Goal: Task Accomplishment & Management: Manage account settings

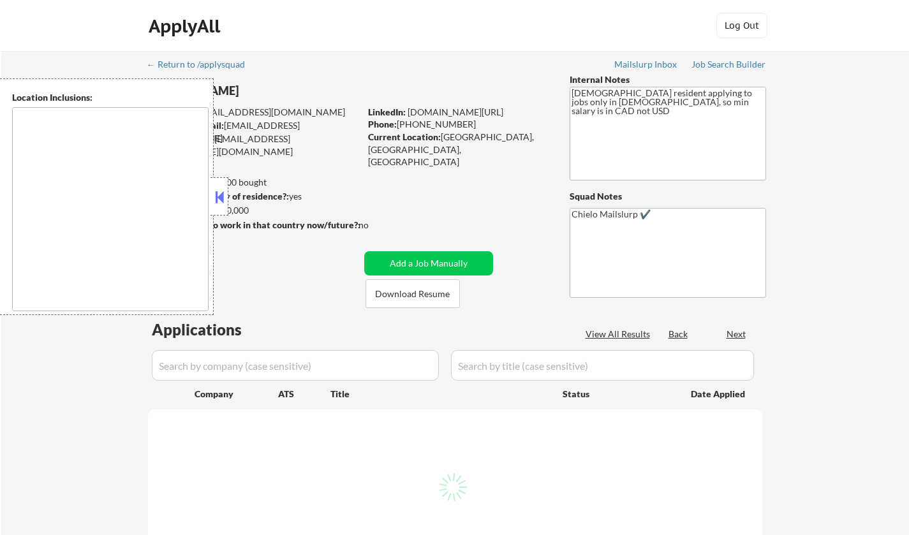
select select ""pending""
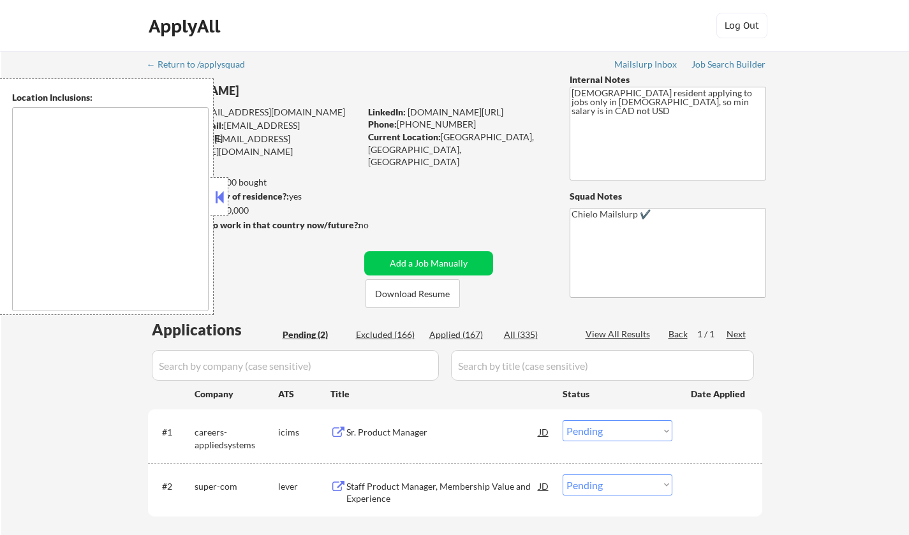
click at [222, 196] on button at bounding box center [219, 197] width 14 height 19
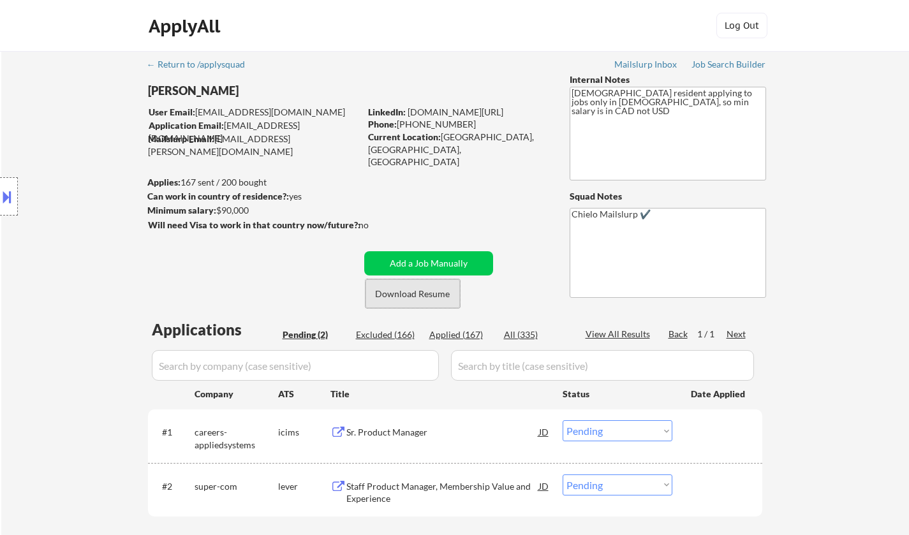
click at [400, 299] on button "Download Resume" at bounding box center [413, 293] width 94 height 29
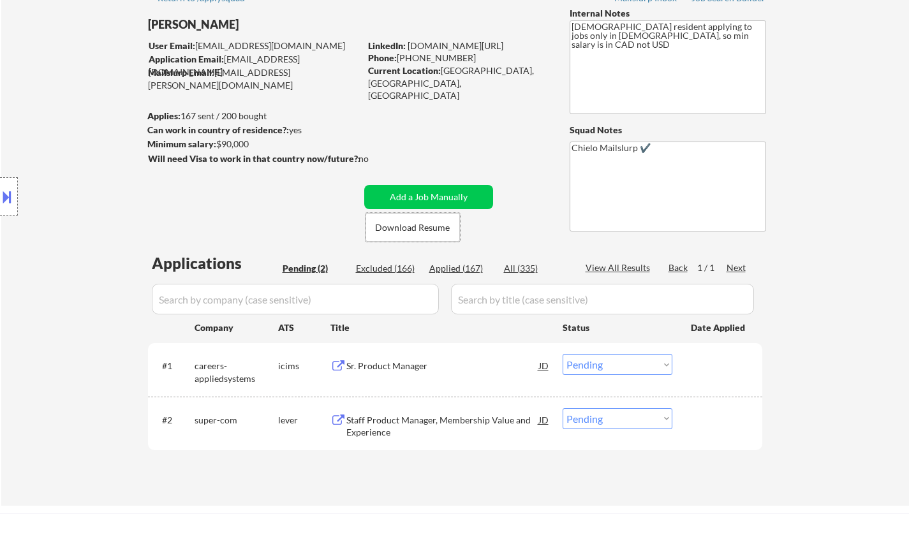
scroll to position [128, 0]
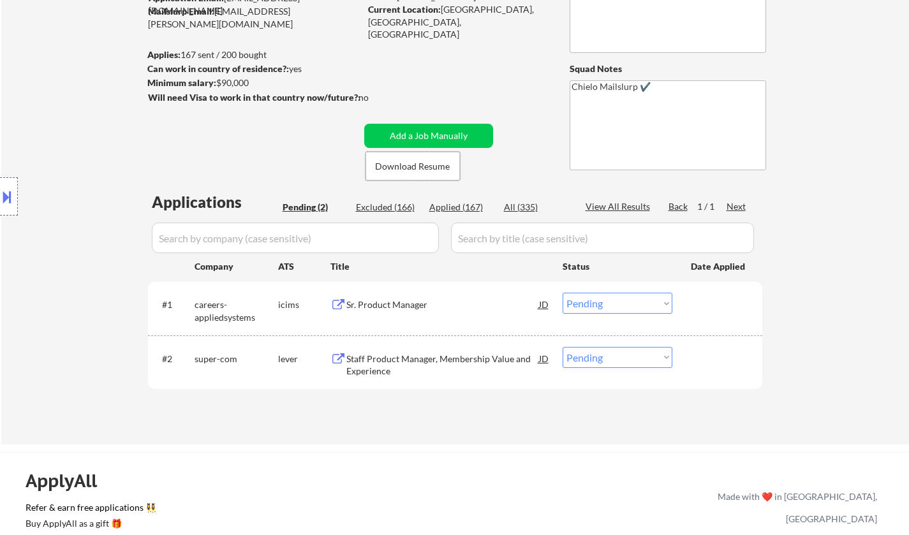
click at [406, 363] on div "Staff Product Manager, Membership Value and Experience" at bounding box center [442, 365] width 193 height 25
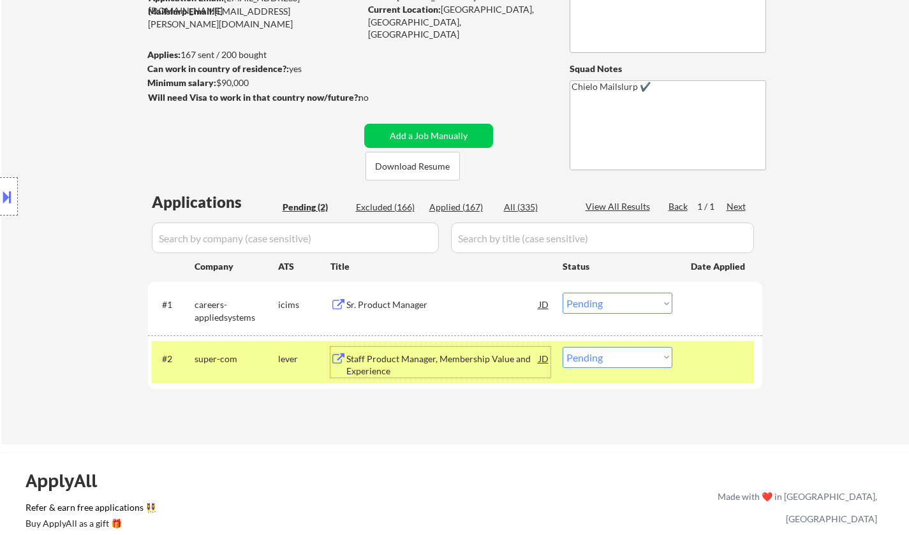
click at [626, 368] on div "#2 super-com lever Staff Product Manager, Membership Value and Experience JD Ch…" at bounding box center [453, 362] width 602 height 42
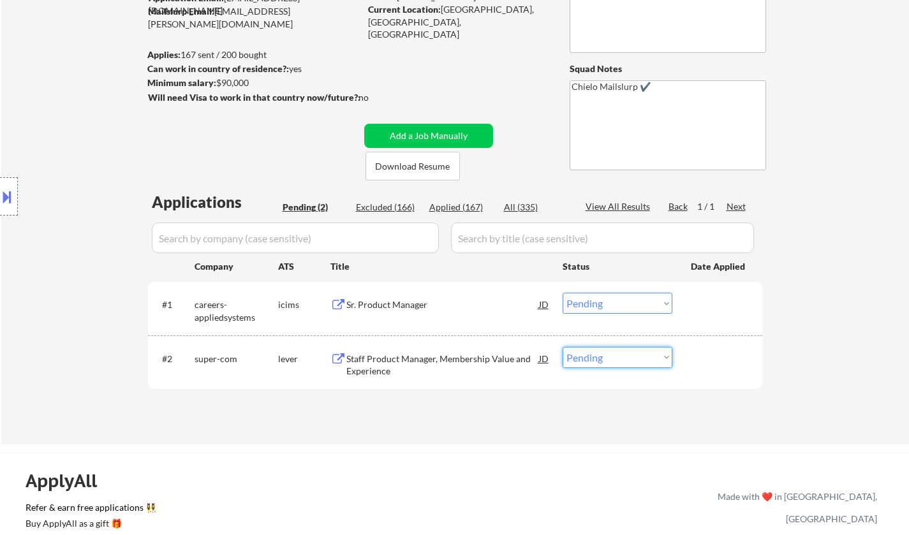
click at [626, 360] on select "Choose an option... Pending Applied Excluded (Questions) Excluded (Expired) Exc…" at bounding box center [618, 357] width 110 height 21
select select ""applied""
click at [563, 347] on select "Choose an option... Pending Applied Excluded (Questions) Excluded (Expired) Exc…" at bounding box center [618, 357] width 110 height 21
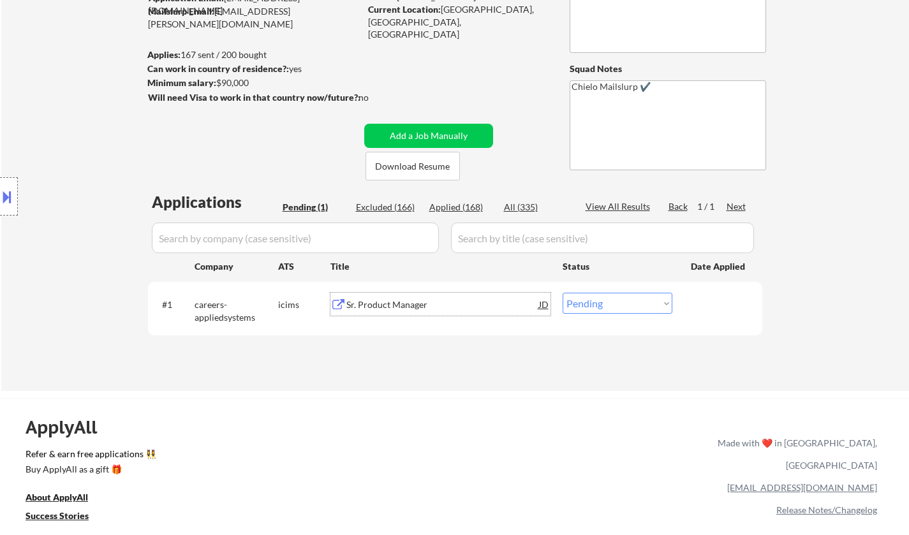
click at [396, 295] on div "Sr. Product Manager" at bounding box center [442, 304] width 193 height 23
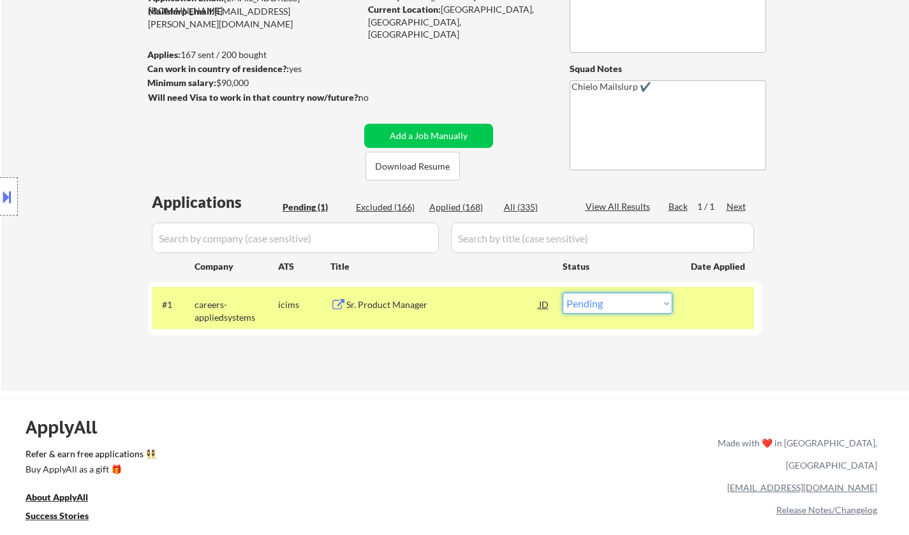
click at [623, 309] on select "Choose an option... Pending Applied Excluded (Questions) Excluded (Expired) Exc…" at bounding box center [618, 303] width 110 height 21
select select ""excluded__expired_""
click at [563, 293] on select "Choose an option... Pending Applied Excluded (Questions) Excluded (Expired) Exc…" at bounding box center [618, 303] width 110 height 21
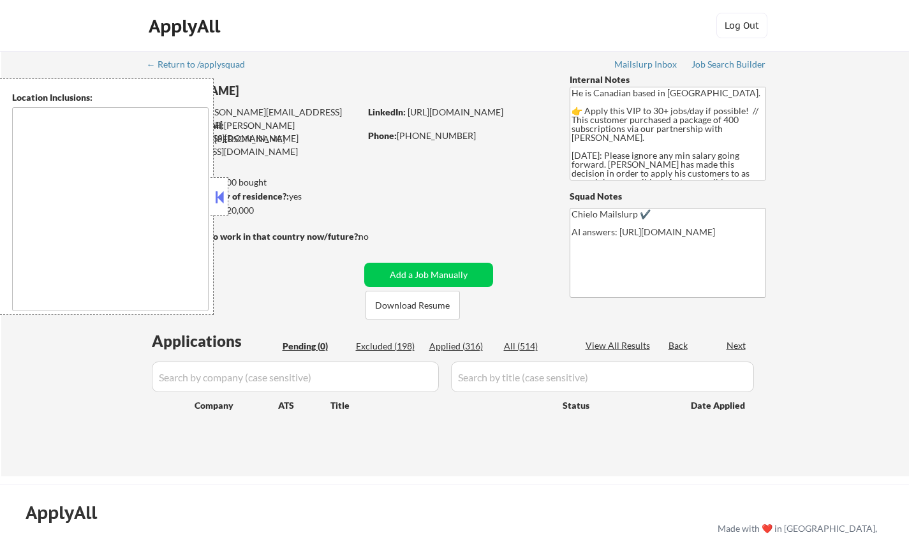
type textarea "Toronto, ON Etobicoke, ON Scarborough, ON North York, ON East York, ON York, ON…"
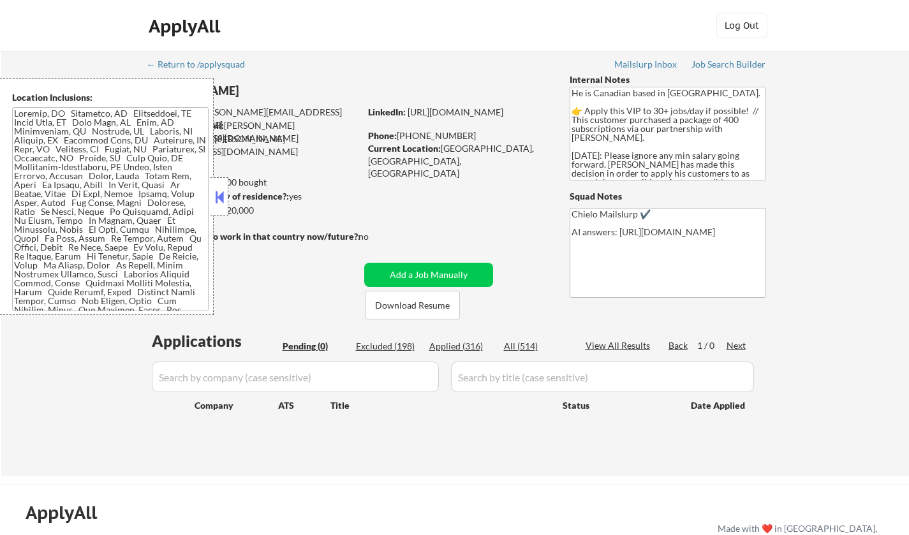
click at [222, 204] on button at bounding box center [219, 197] width 14 height 19
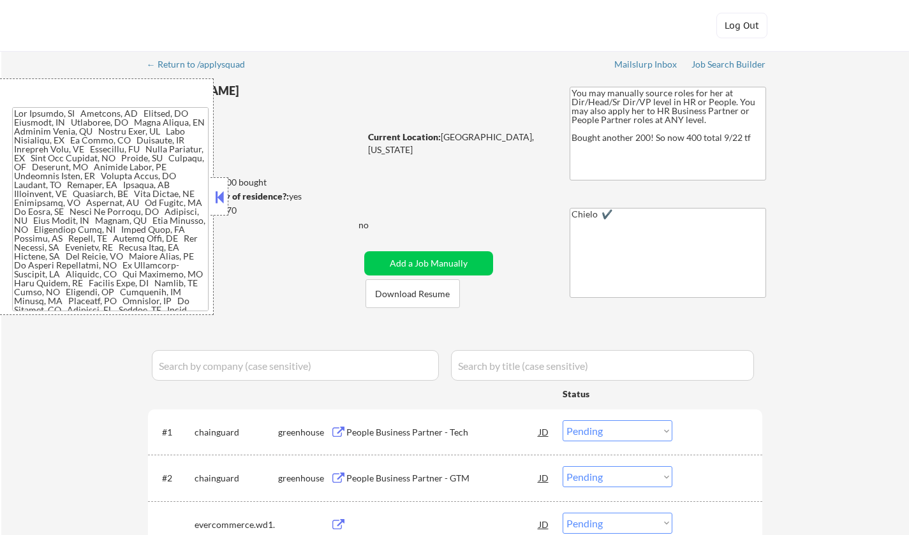
select select ""pending""
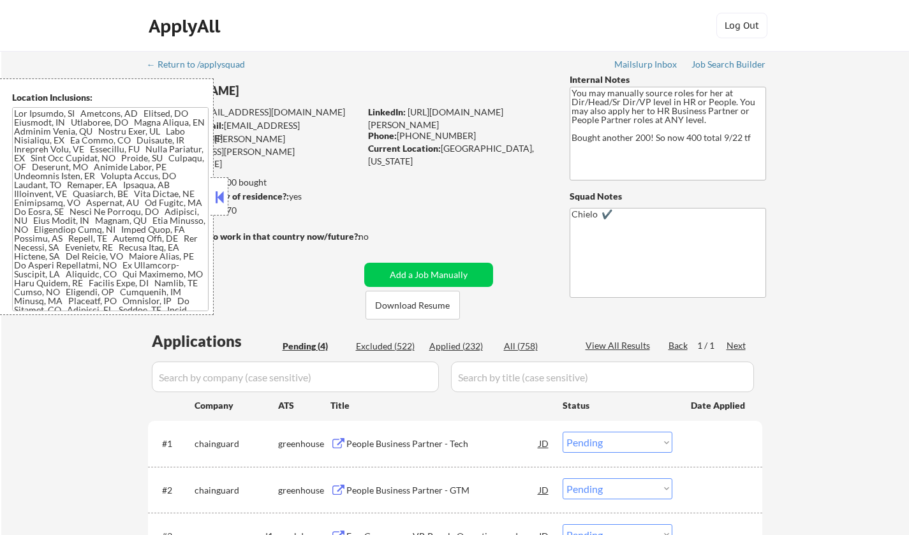
click at [218, 195] on button at bounding box center [219, 197] width 14 height 19
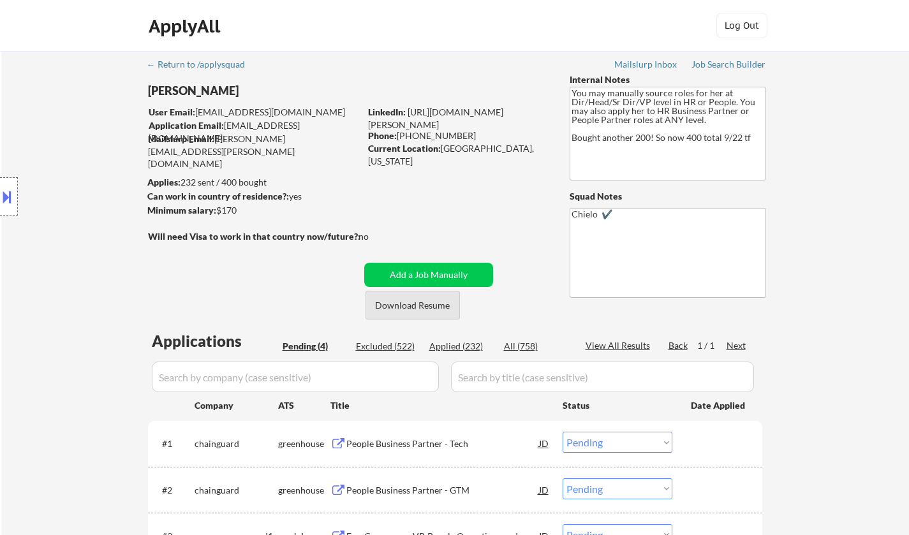
click at [416, 306] on button "Download Resume" at bounding box center [413, 305] width 94 height 29
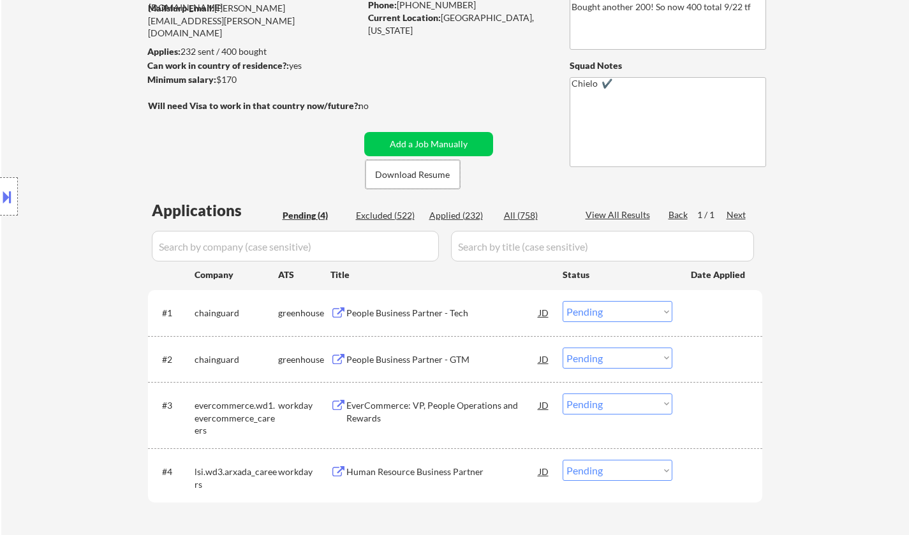
scroll to position [191, 0]
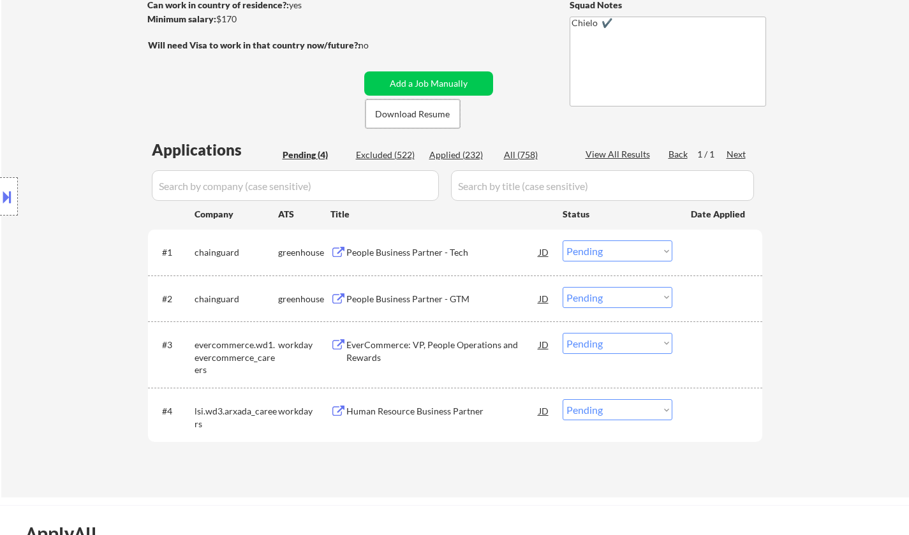
click at [417, 250] on div "People Business Partner - Tech" at bounding box center [442, 252] width 193 height 13
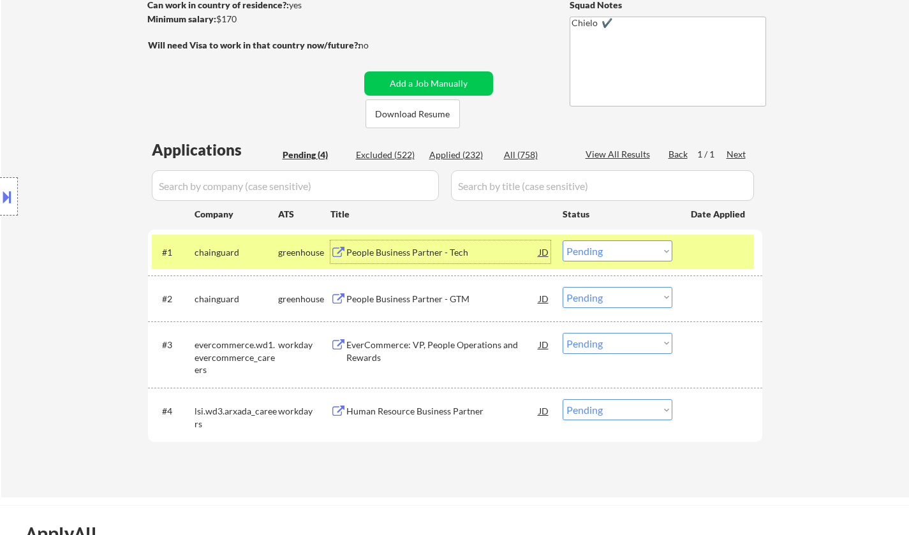
click at [640, 254] on select "Choose an option... Pending Applied Excluded (Questions) Excluded (Expired) Exc…" at bounding box center [618, 251] width 110 height 21
click at [563, 241] on select "Choose an option... Pending Applied Excluded (Questions) Excluded (Expired) Exc…" at bounding box center [618, 251] width 110 height 21
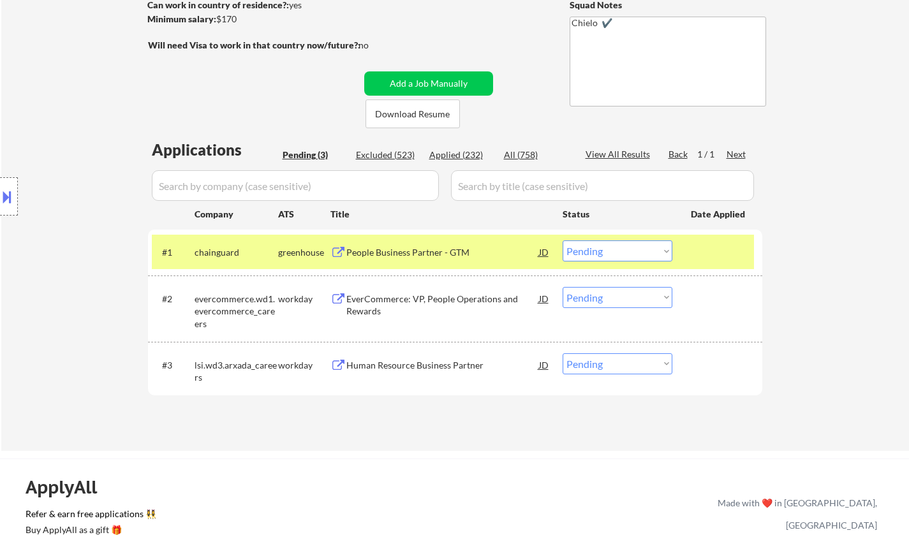
click at [425, 249] on div "People Business Partner - GTM" at bounding box center [442, 252] width 193 height 13
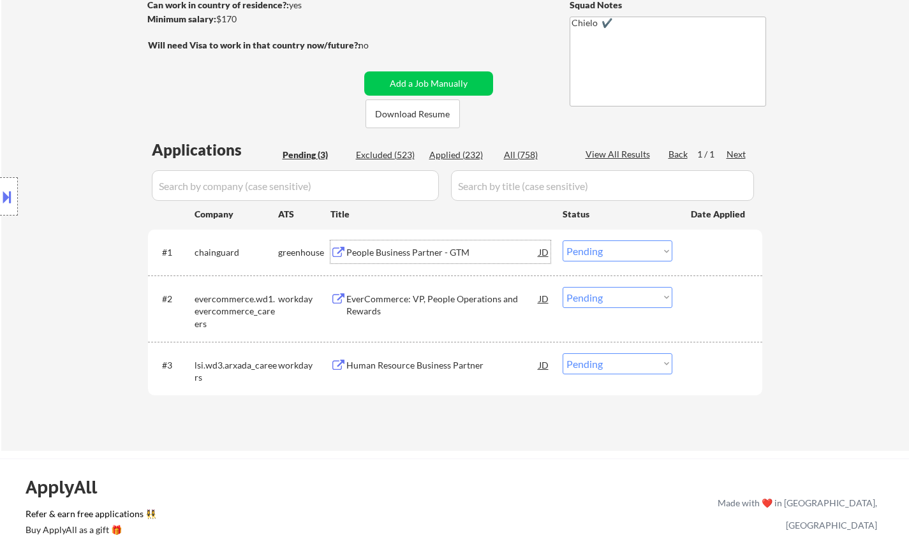
click at [674, 272] on div "#1 chainguard greenhouse People Business Partner - GTM JD Choose an option... P…" at bounding box center [455, 252] width 614 height 45
click at [650, 257] on select "Choose an option... Pending Applied Excluded (Questions) Excluded (Expired) Exc…" at bounding box center [618, 251] width 110 height 21
click at [563, 241] on select "Choose an option... Pending Applied Excluded (Questions) Excluded (Expired) Exc…" at bounding box center [618, 251] width 110 height 21
select select ""pending""
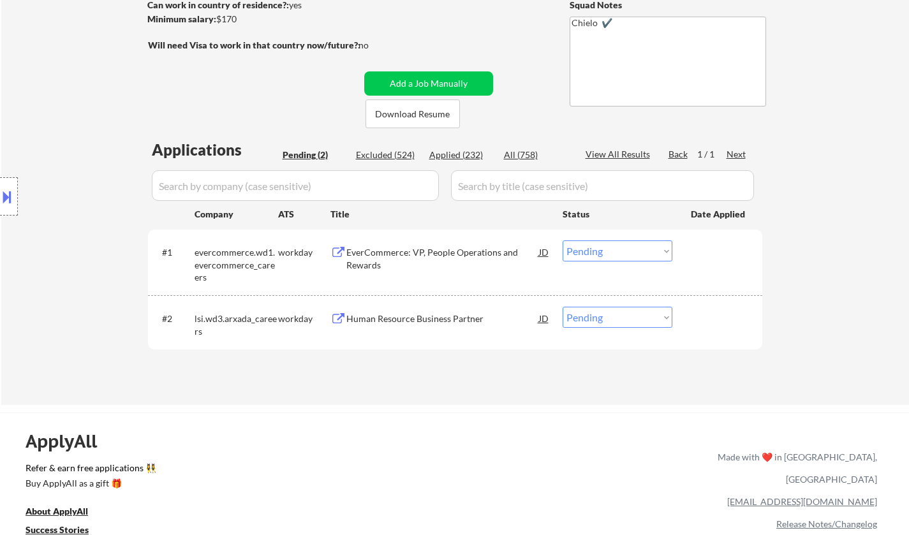
click at [394, 321] on div "Human Resource Business Partner" at bounding box center [442, 319] width 193 height 13
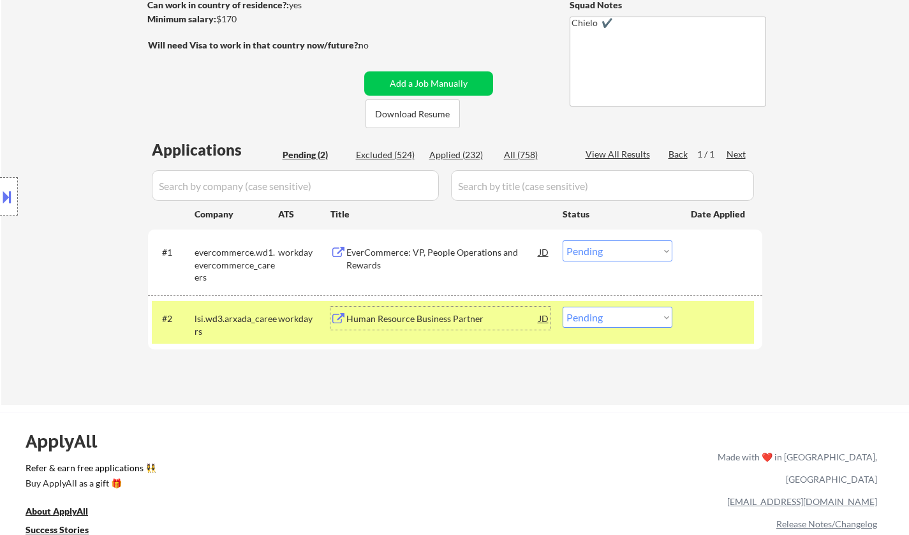
click at [632, 323] on select "Choose an option... Pending Applied Excluded (Questions) Excluded (Expired) Exc…" at bounding box center [618, 317] width 110 height 21
select select ""excluded__salary_""
click at [563, 307] on select "Choose an option... Pending Applied Excluded (Questions) Excluded (Expired) Exc…" at bounding box center [618, 317] width 110 height 21
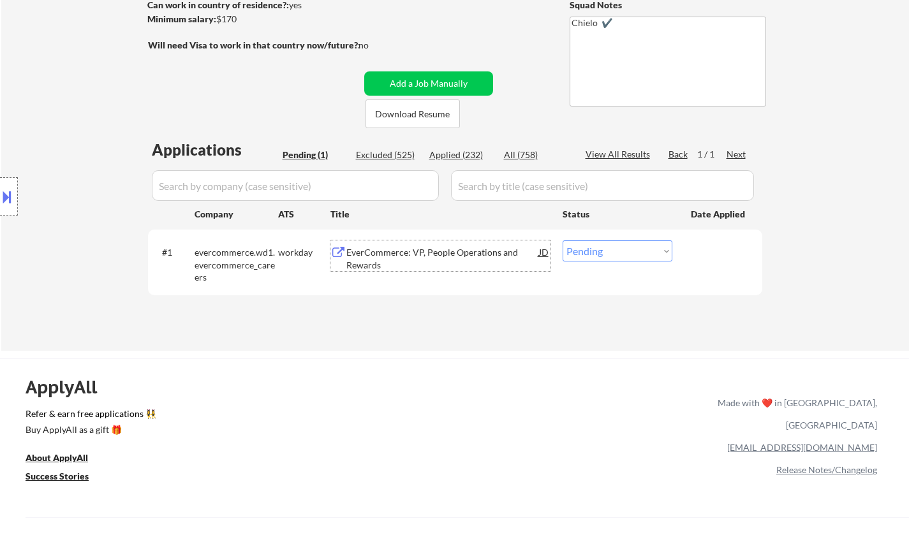
click at [436, 255] on div "EverCommerce: VP, People Operations and Rewards" at bounding box center [442, 258] width 193 height 25
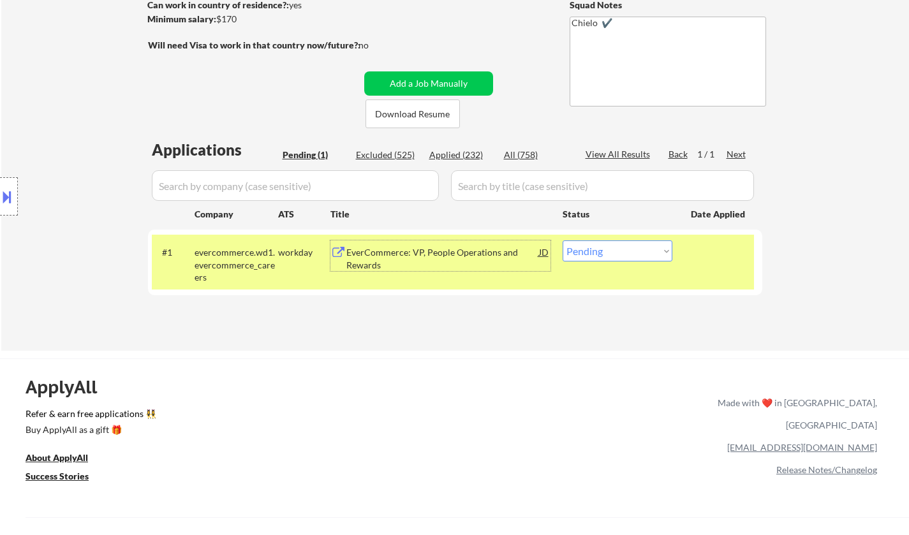
click at [381, 255] on div "EverCommerce: VP, People Operations and Rewards" at bounding box center [442, 258] width 193 height 25
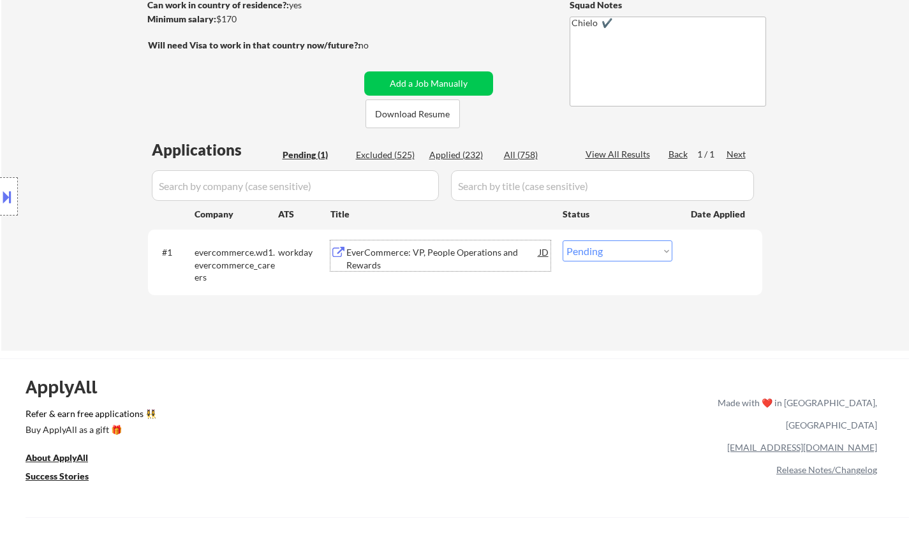
click at [412, 256] on div "EverCommerce: VP, People Operations and Rewards" at bounding box center [442, 258] width 193 height 25
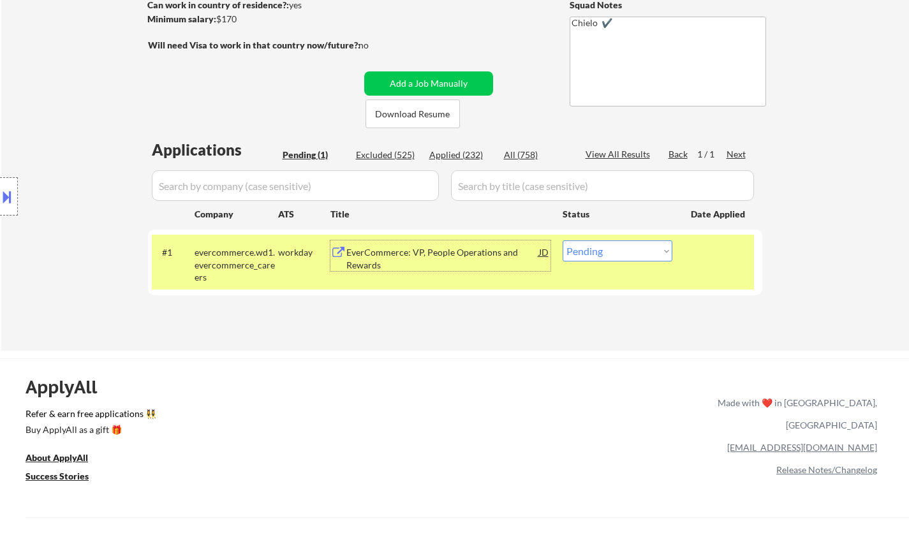
drag, startPoint x: 619, startPoint y: 252, endPoint x: 628, endPoint y: 261, distance: 13.1
click at [619, 253] on select "Choose an option... Pending Applied Excluded (Questions) Excluded (Expired) Exc…" at bounding box center [618, 251] width 110 height 21
select select ""excluded""
click at [563, 241] on select "Choose an option... Pending Applied Excluded (Questions) Excluded (Expired) Exc…" at bounding box center [618, 251] width 110 height 21
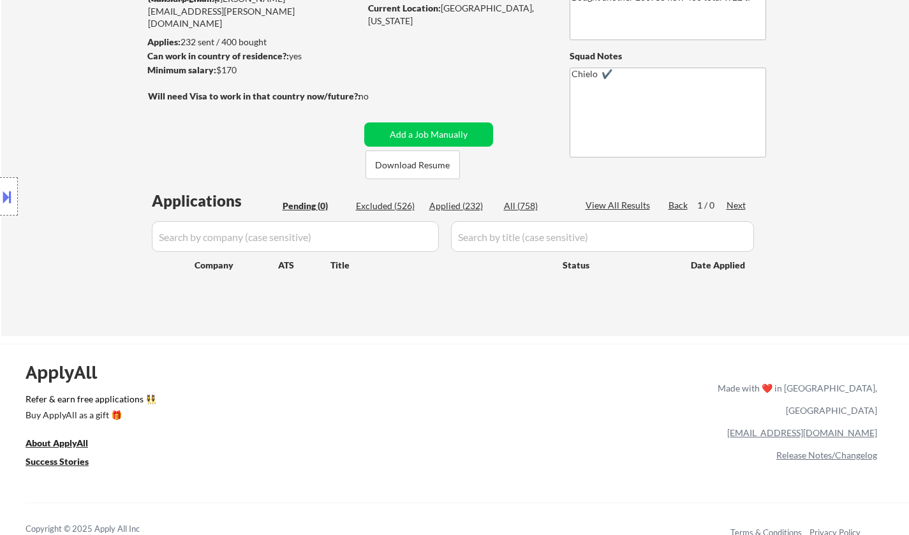
scroll to position [128, 0]
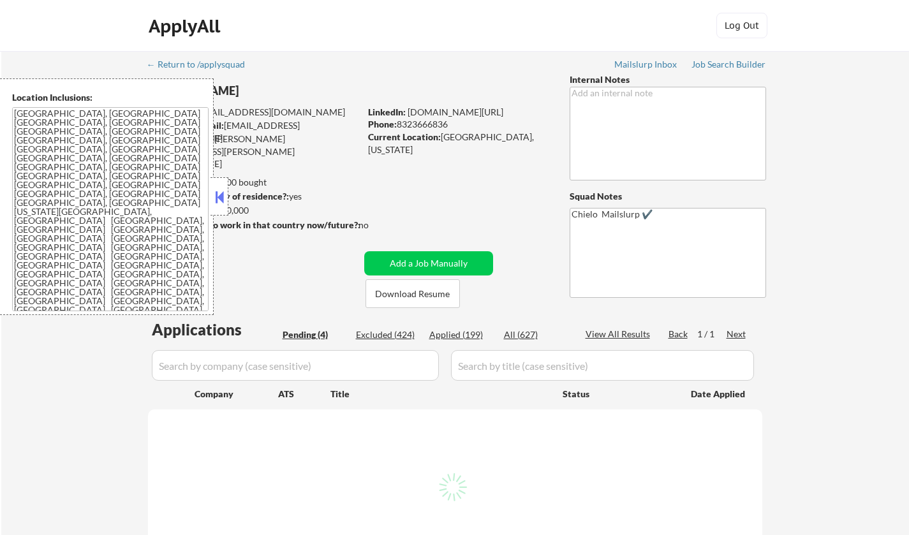
select select ""pending""
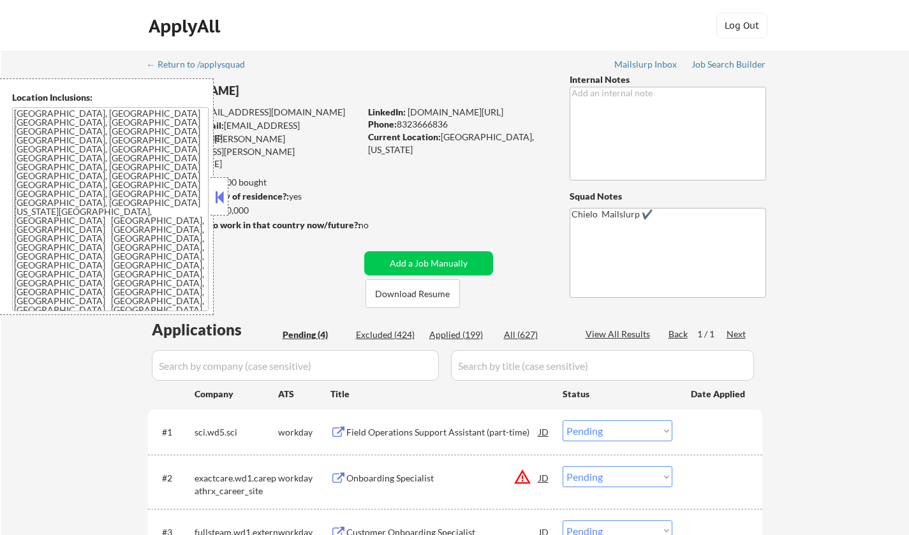
click at [223, 197] on button at bounding box center [219, 197] width 14 height 19
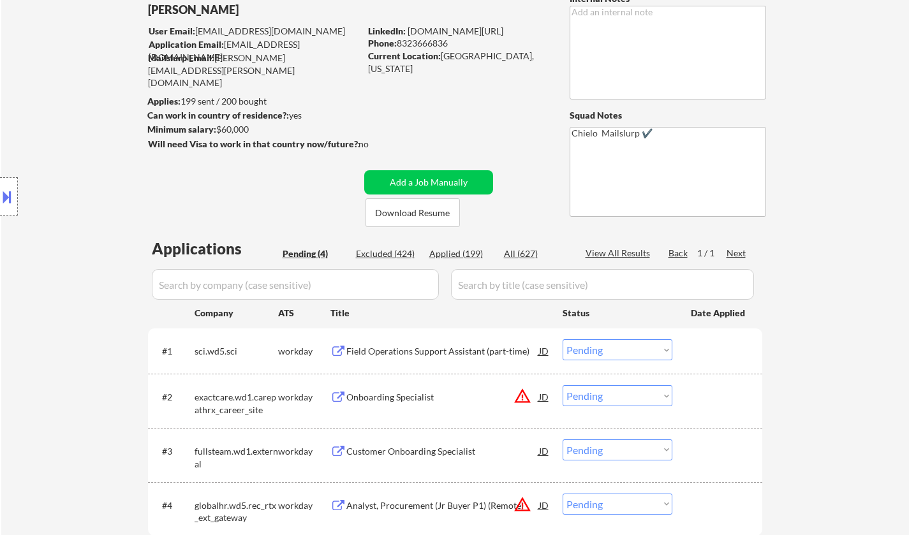
scroll to position [128, 0]
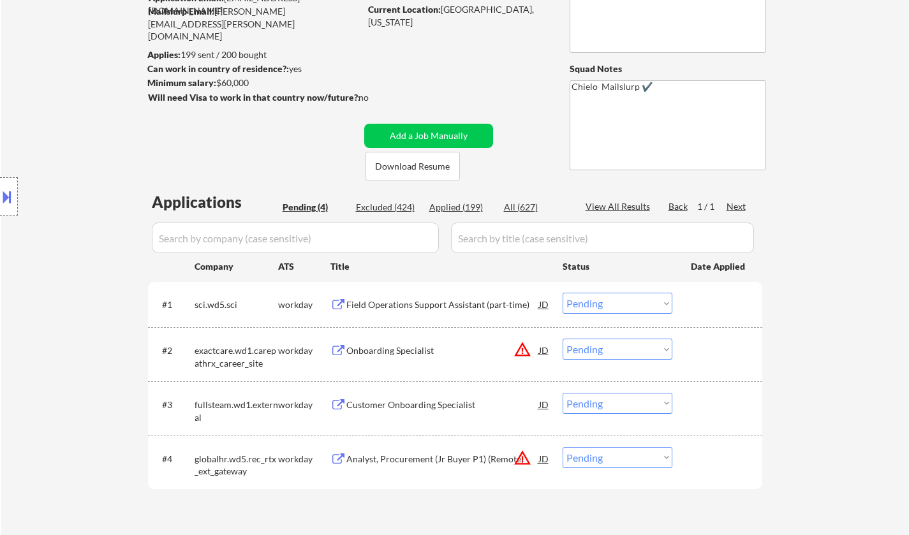
click at [411, 302] on div "Field Operations Support Assistant (part-time)" at bounding box center [442, 305] width 193 height 13
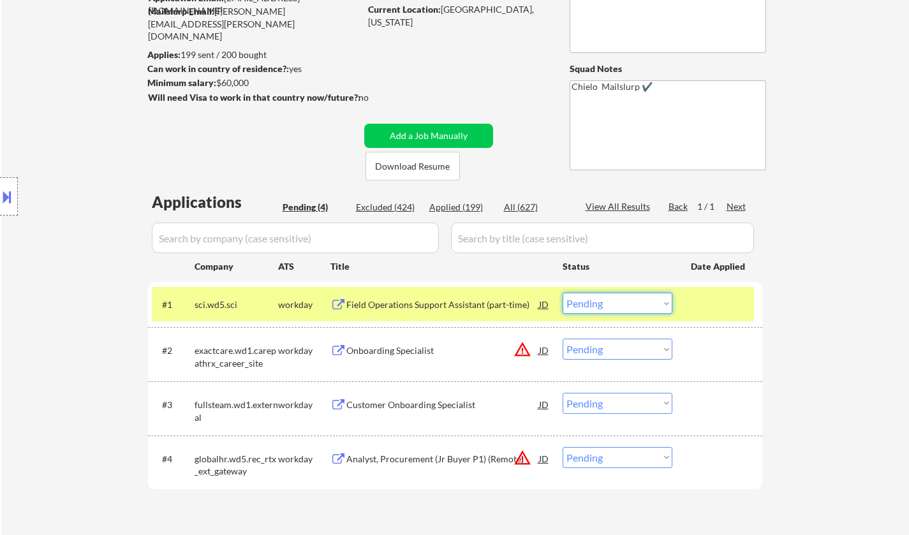
drag, startPoint x: 608, startPoint y: 302, endPoint x: 612, endPoint y: 312, distance: 10.9
click at [608, 302] on select "Choose an option... Pending Applied Excluded (Questions) Excluded (Expired) Exc…" at bounding box center [618, 303] width 110 height 21
click at [563, 293] on select "Choose an option... Pending Applied Excluded (Questions) Excluded (Expired) Exc…" at bounding box center [618, 303] width 110 height 21
click at [541, 351] on div "JD" at bounding box center [544, 350] width 13 height 23
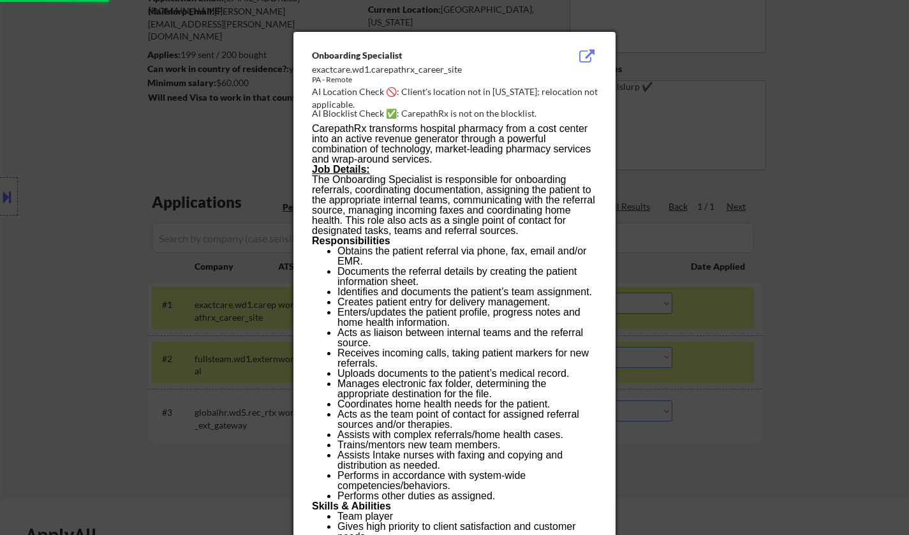
click at [789, 438] on div at bounding box center [454, 267] width 909 height 535
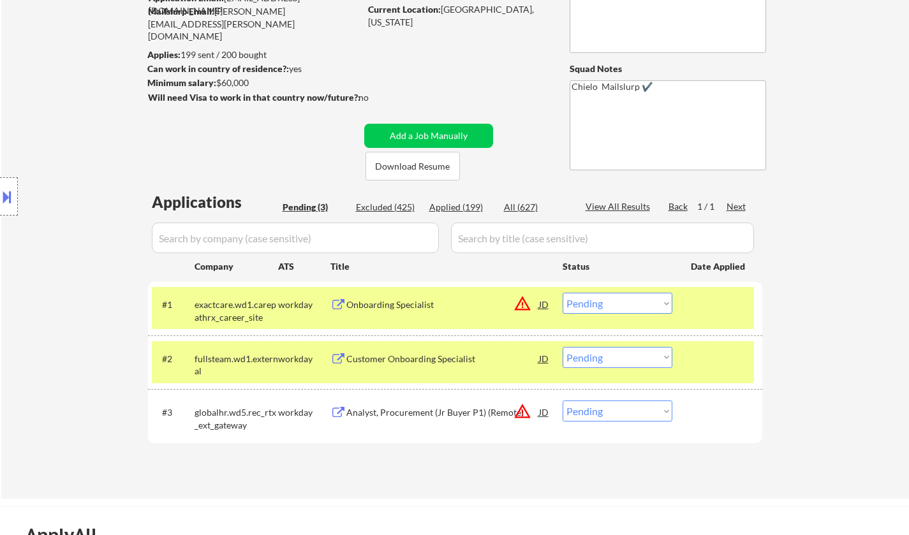
click at [639, 311] on select "Choose an option... Pending Applied Excluded (Questions) Excluded (Expired) Exc…" at bounding box center [618, 303] width 110 height 21
click at [563, 293] on select "Choose an option... Pending Applied Excluded (Questions) Excluded (Expired) Exc…" at bounding box center [618, 303] width 110 height 21
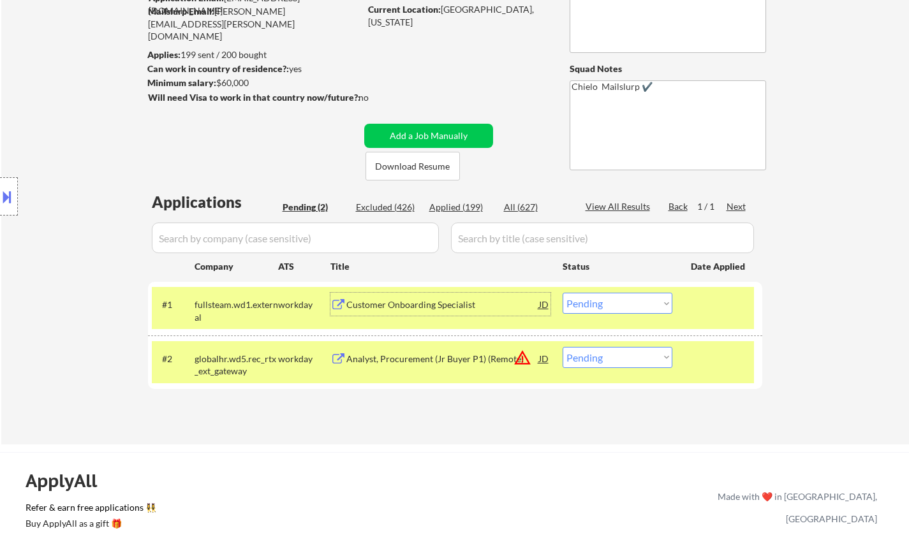
click at [413, 306] on div "Customer Onboarding Specialist" at bounding box center [442, 305] width 193 height 13
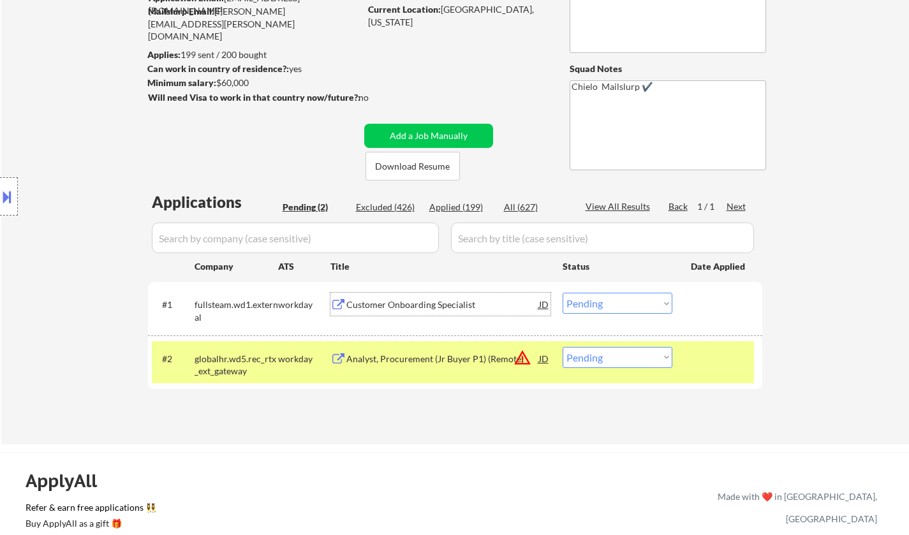
click at [403, 301] on div "Customer Onboarding Specialist" at bounding box center [442, 305] width 193 height 13
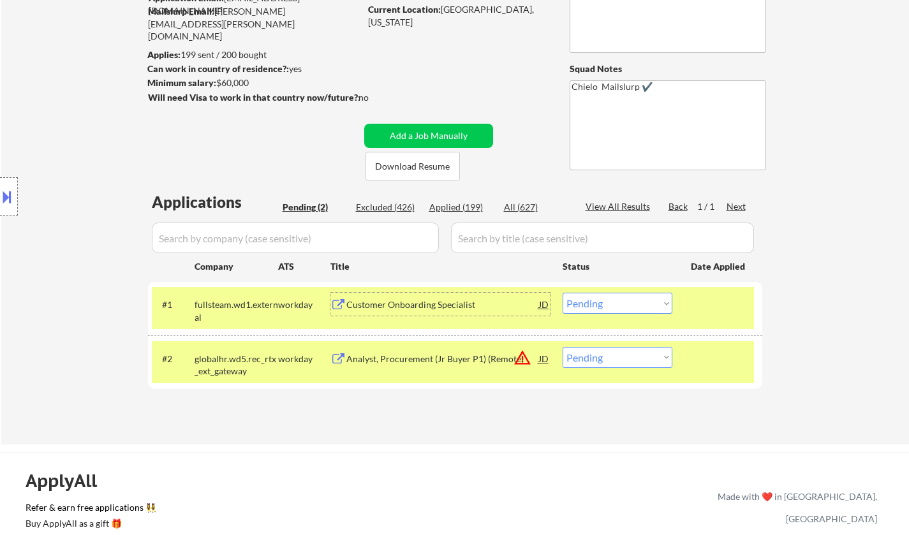
click at [595, 301] on select "Choose an option... Pending Applied Excluded (Questions) Excluded (Expired) Exc…" at bounding box center [618, 303] width 110 height 21
click at [563, 293] on select "Choose an option... Pending Applied Excluded (Questions) Excluded (Expired) Exc…" at bounding box center [618, 303] width 110 height 21
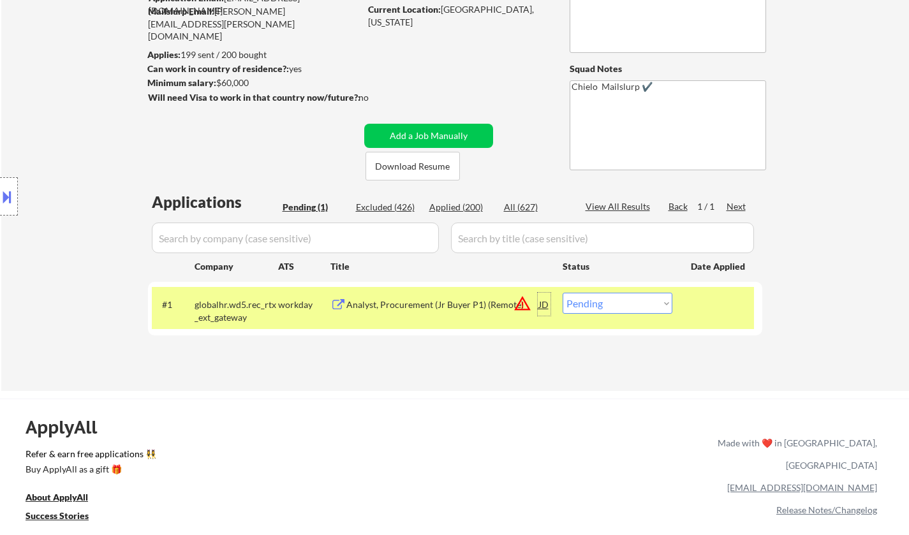
click at [543, 304] on div "JD" at bounding box center [544, 304] width 13 height 23
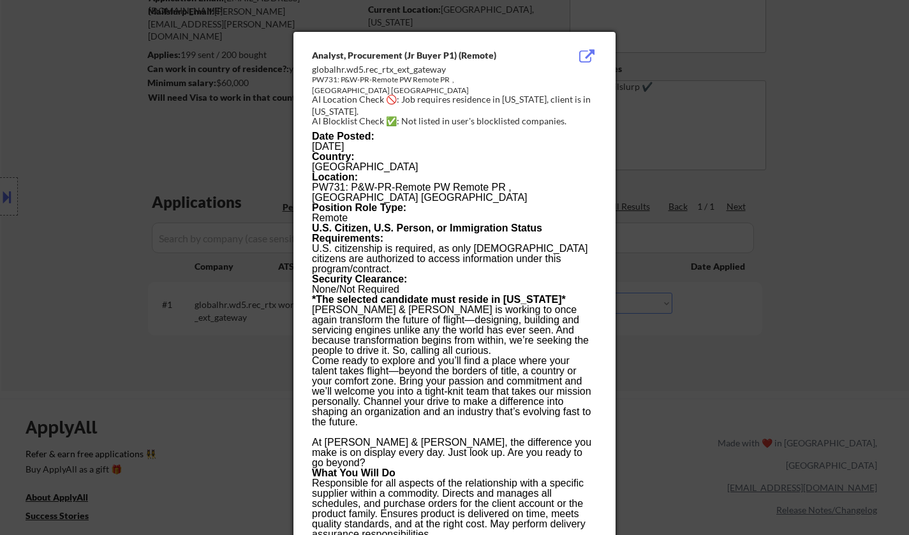
click at [660, 445] on div at bounding box center [454, 267] width 909 height 535
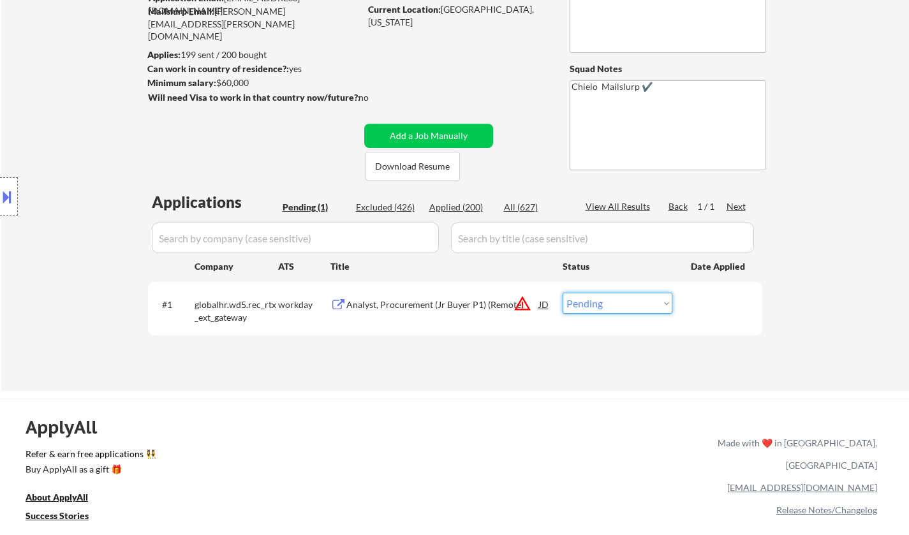
click at [617, 309] on select "Choose an option... Pending Applied Excluded (Questions) Excluded (Expired) Exc…" at bounding box center [618, 303] width 110 height 21
click at [563, 293] on select "Choose an option... Pending Applied Excluded (Questions) Excluded (Expired) Exc…" at bounding box center [618, 303] width 110 height 21
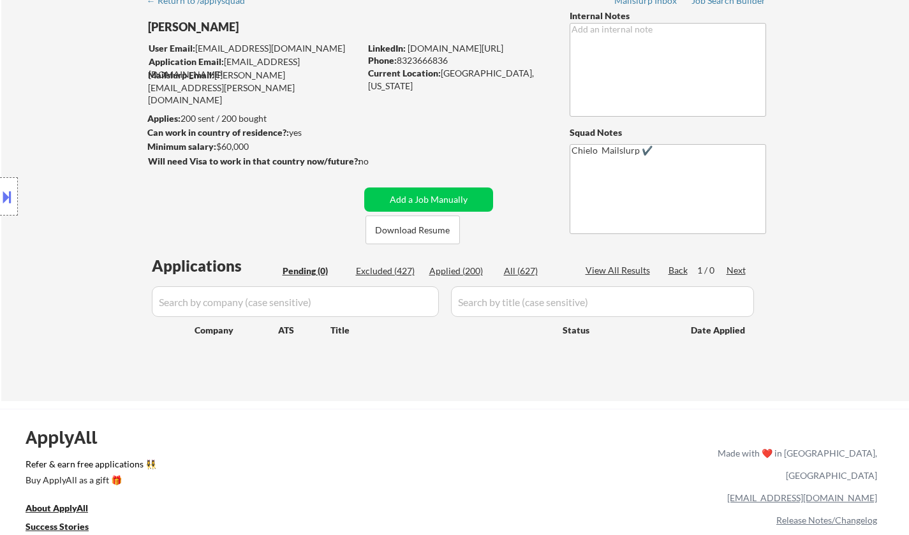
scroll to position [0, 0]
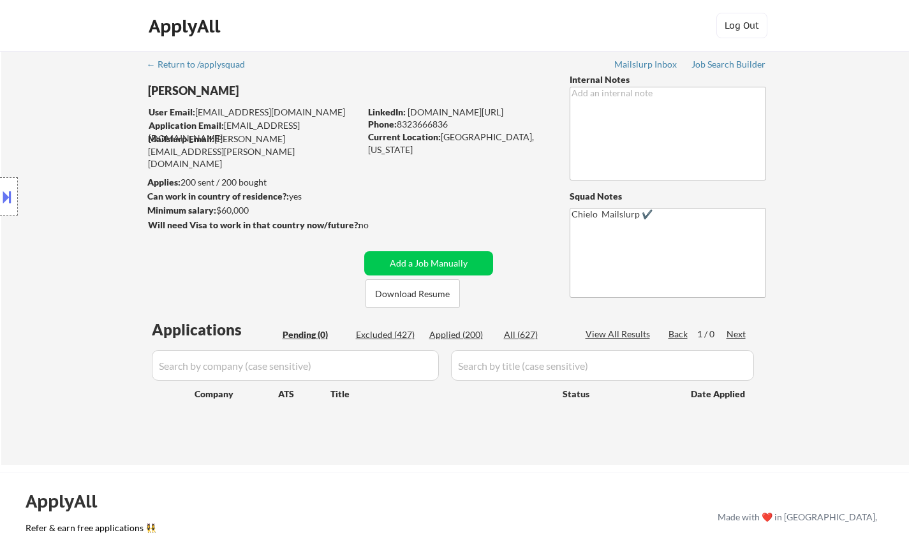
click at [448, 337] on div "Applied (200)" at bounding box center [461, 335] width 64 height 13
select select ""applied""
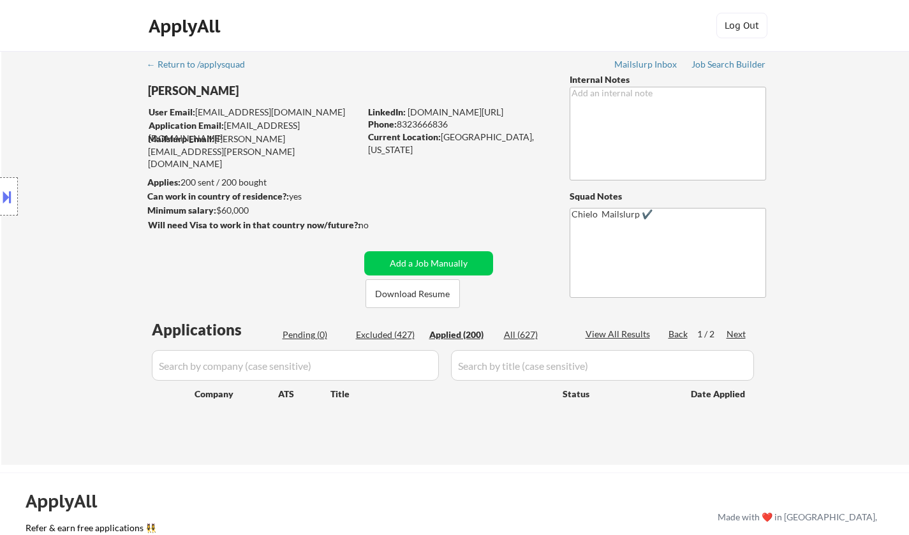
select select ""applied""
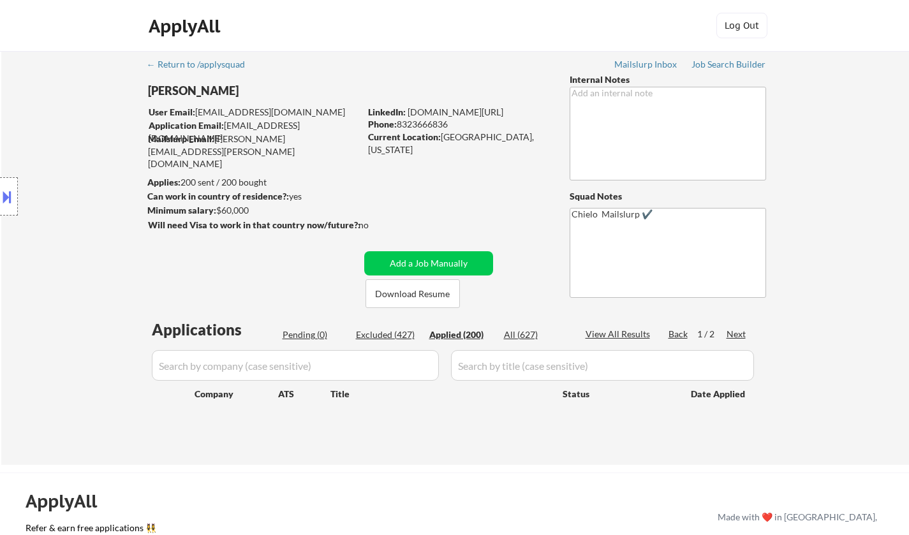
select select ""applied""
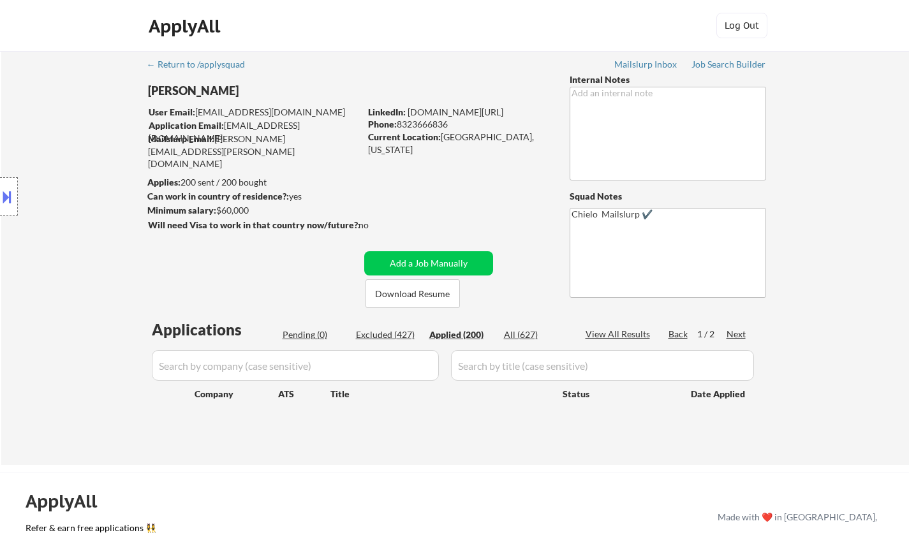
select select ""applied""
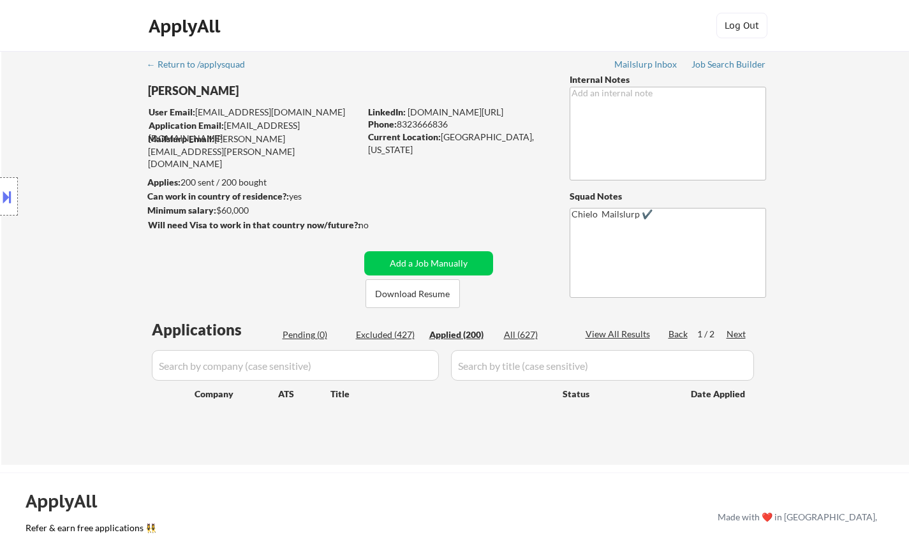
select select ""applied""
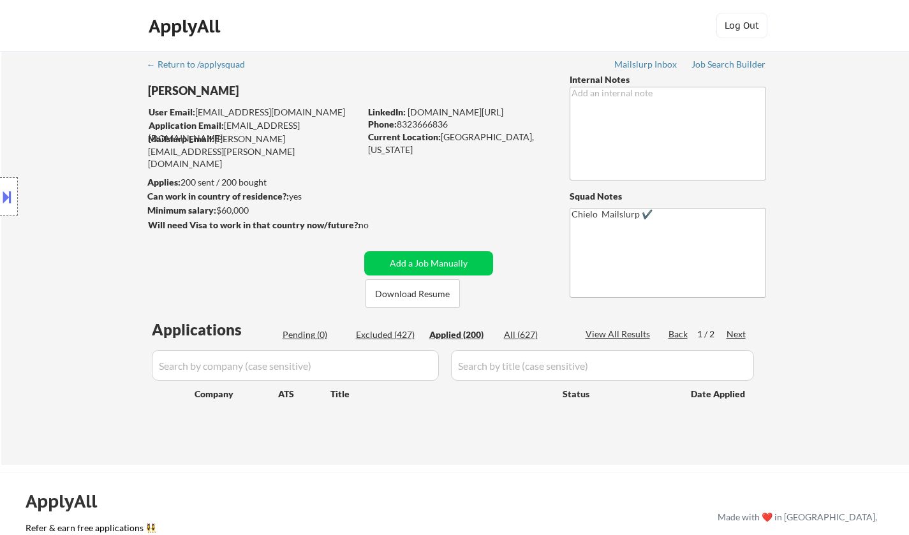
select select ""applied""
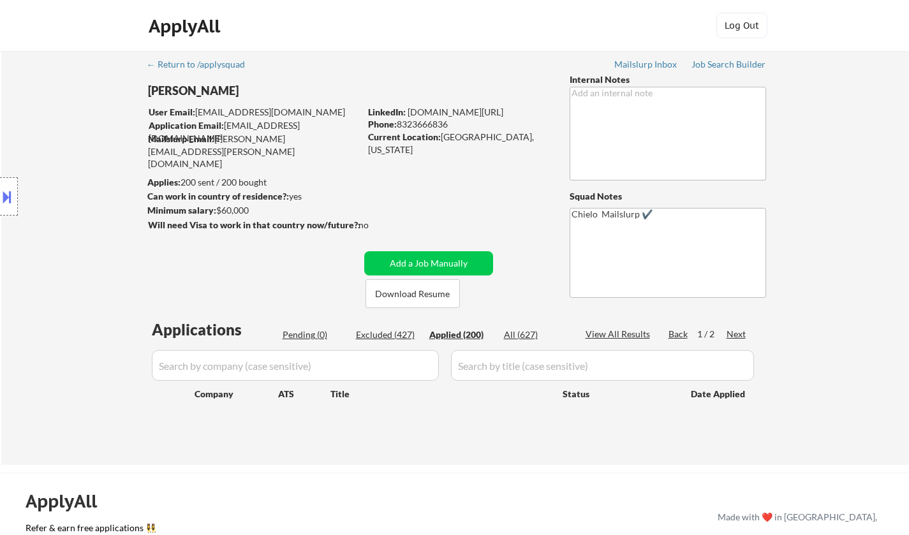
select select ""applied""
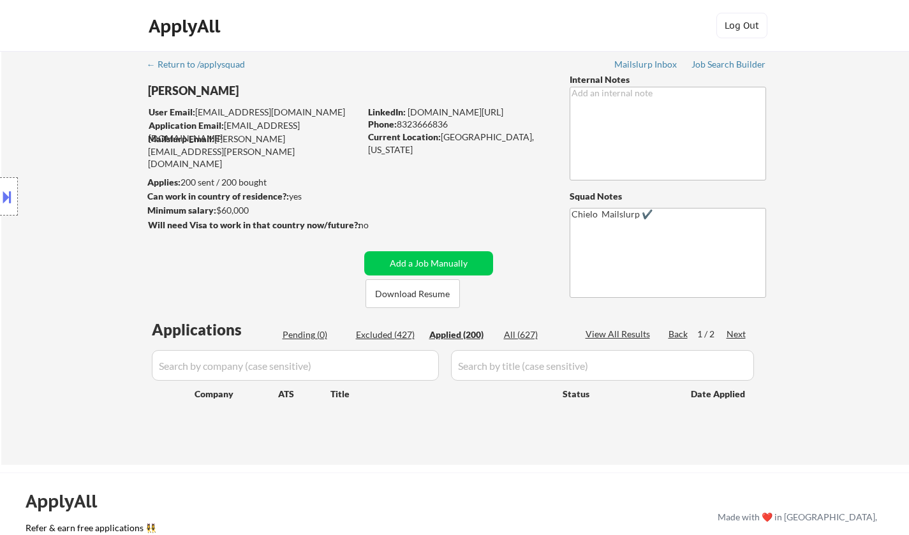
select select ""applied""
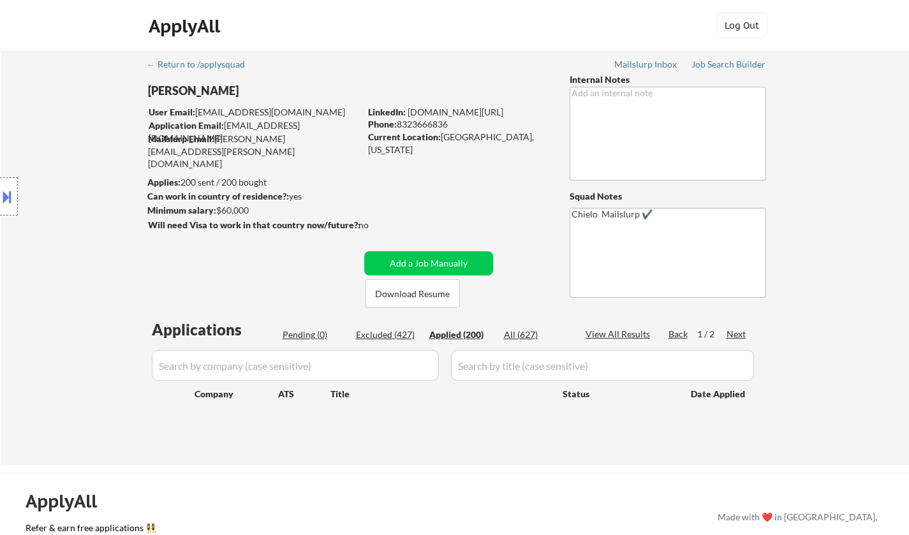
select select ""applied""
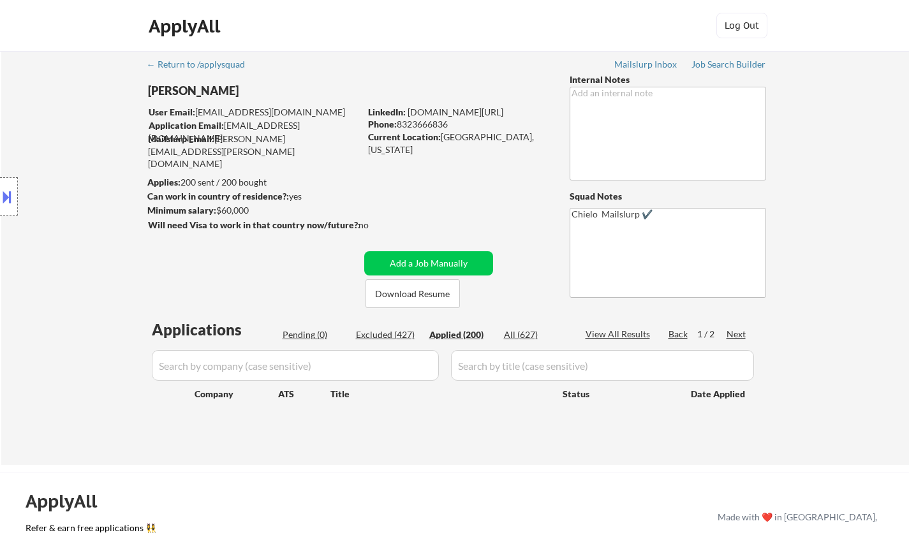
select select ""applied""
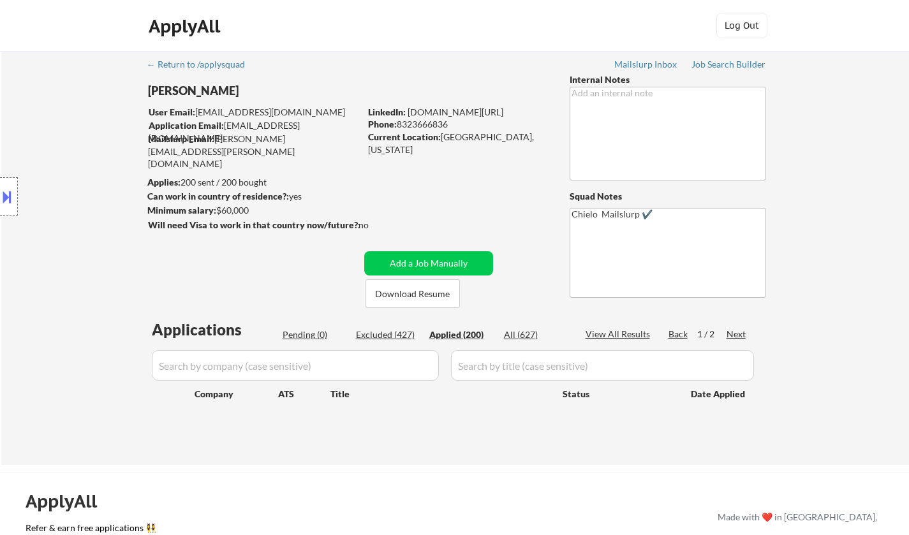
select select ""applied""
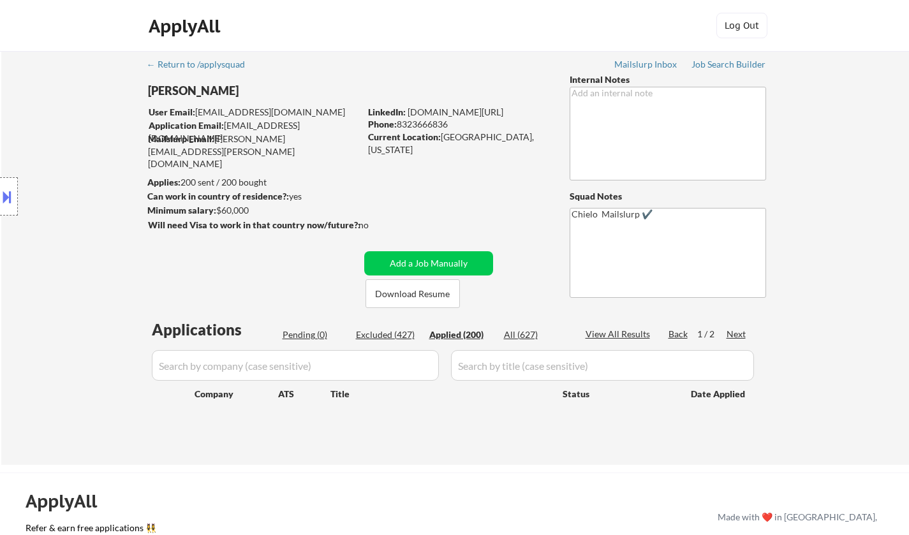
select select ""applied""
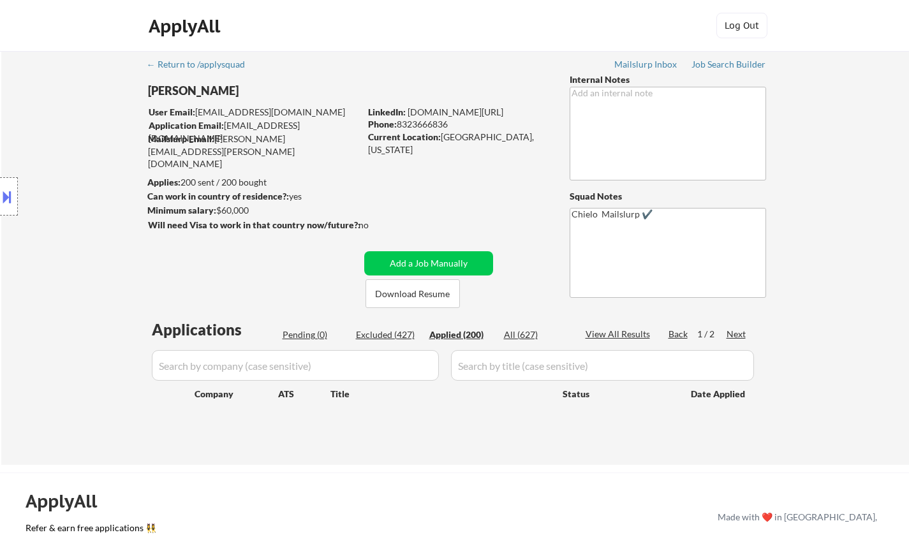
select select ""applied""
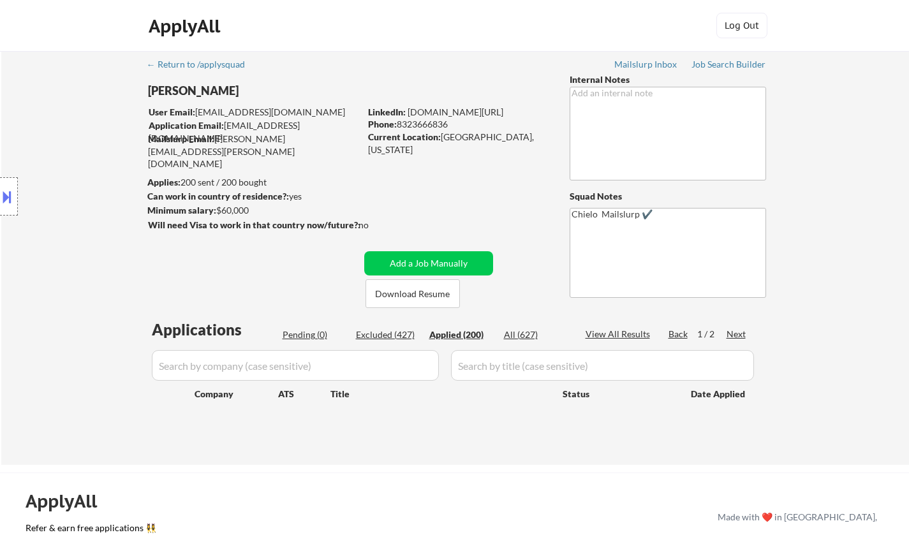
select select ""applied""
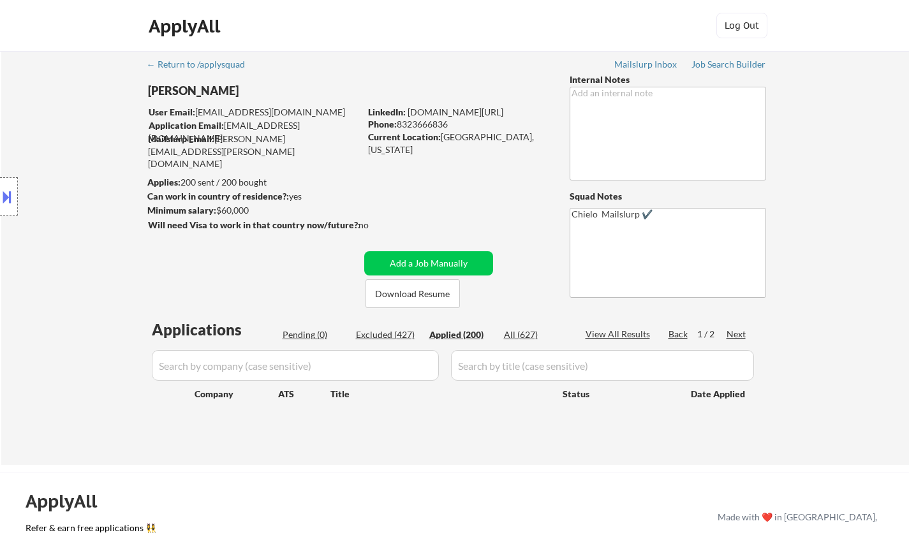
select select ""applied""
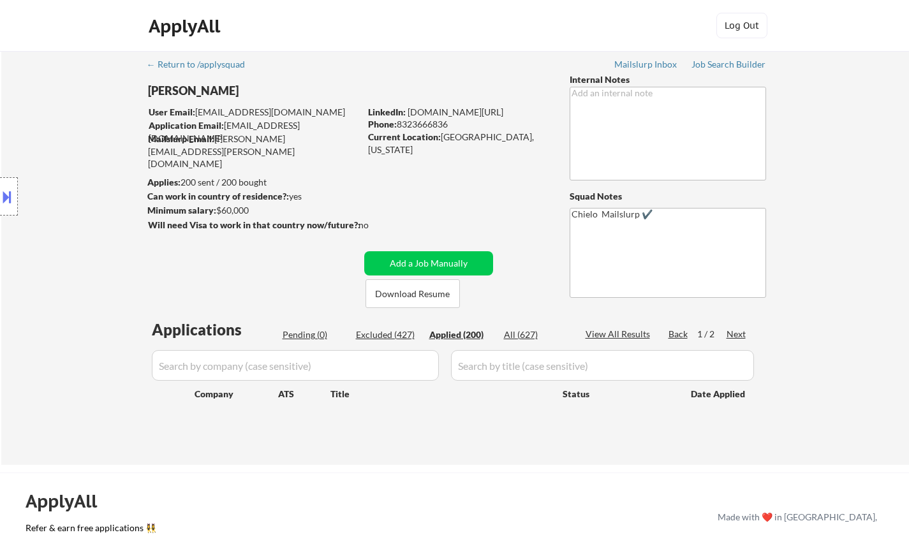
select select ""applied""
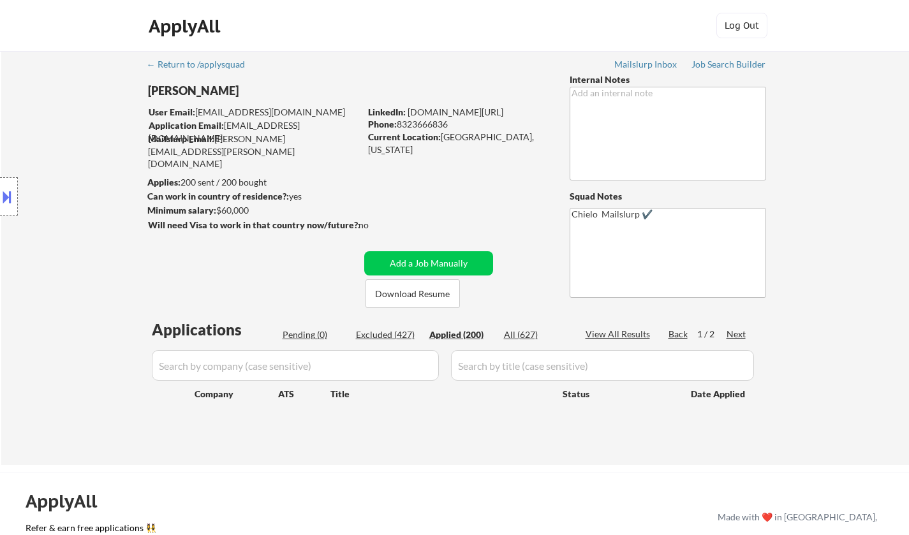
select select ""applied""
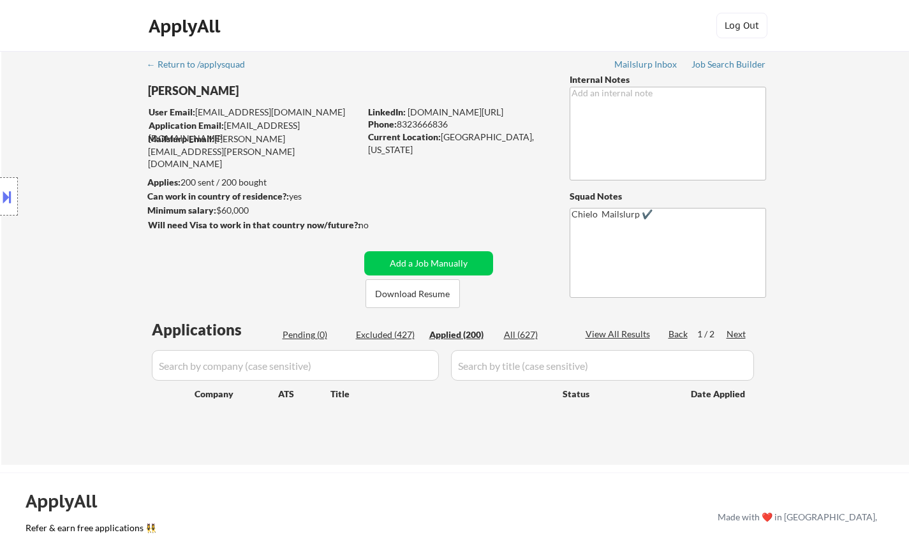
select select ""applied""
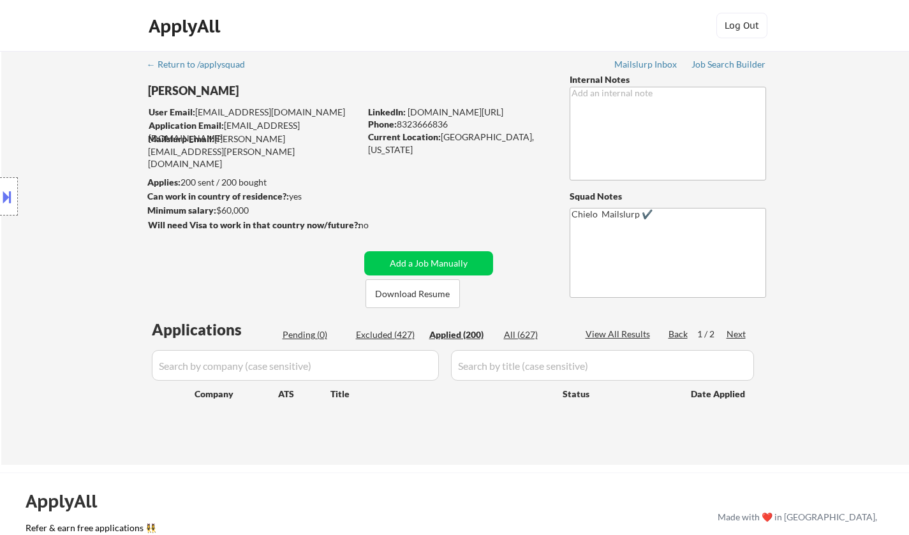
select select ""applied""
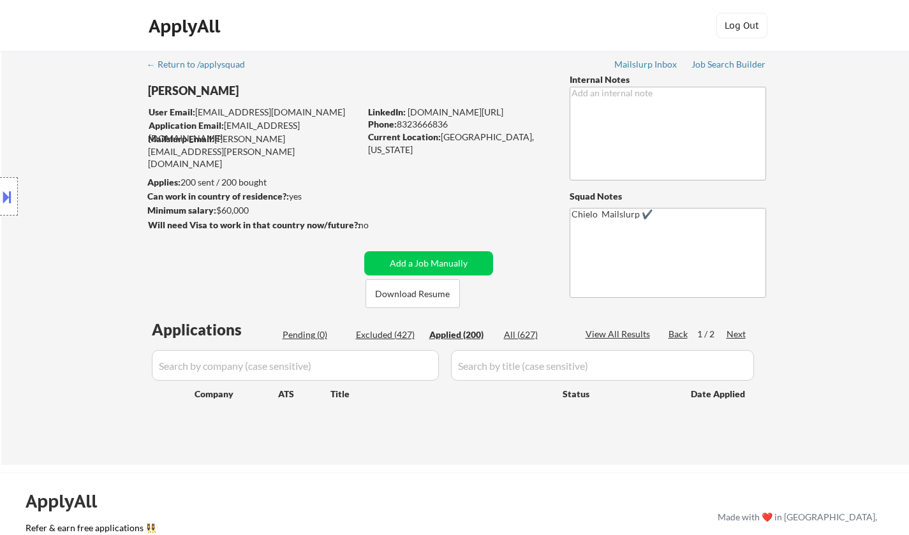
select select ""applied""
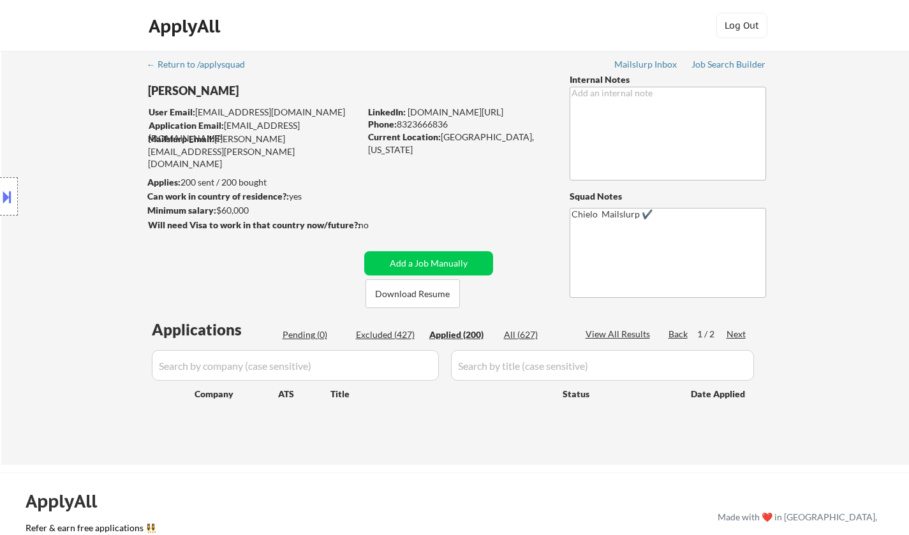
select select ""applied""
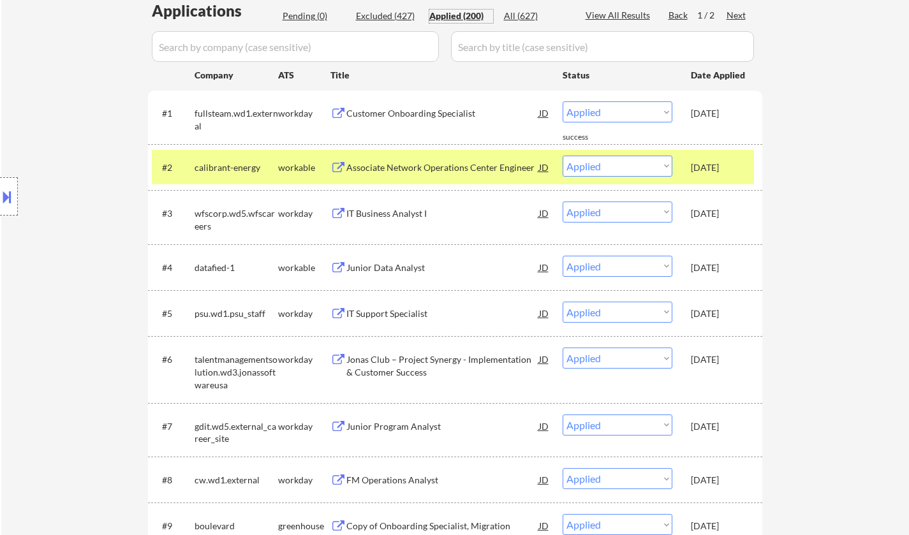
scroll to position [64, 0]
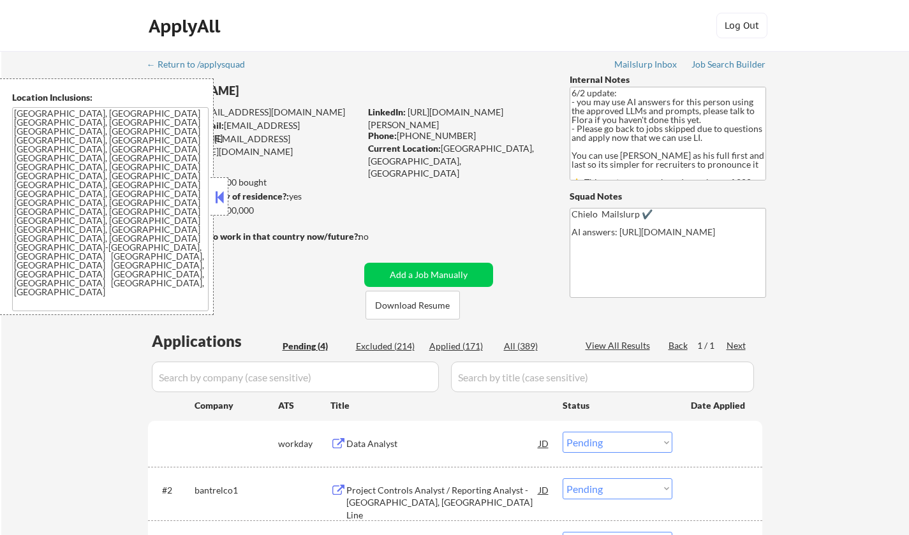
select select ""pending""
click at [225, 196] on button at bounding box center [219, 197] width 14 height 19
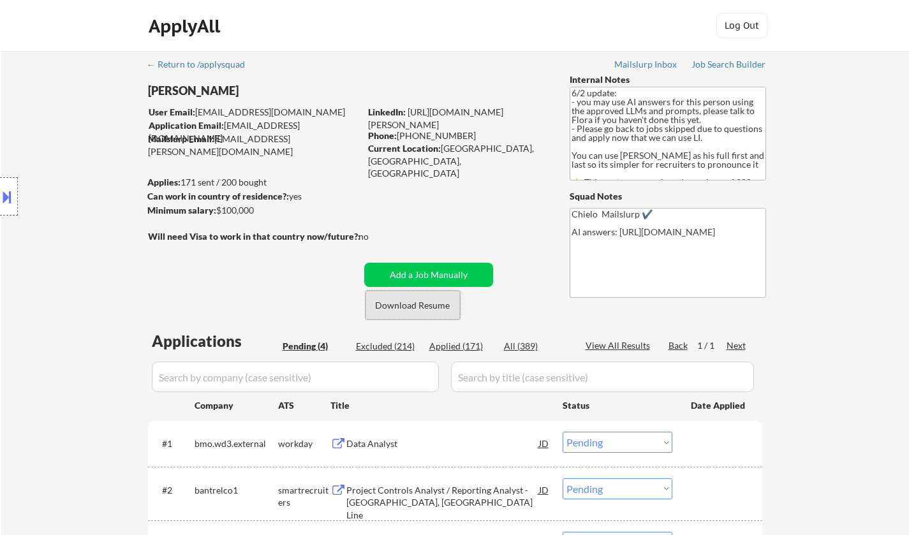
click at [417, 302] on button "Download Resume" at bounding box center [413, 305] width 94 height 29
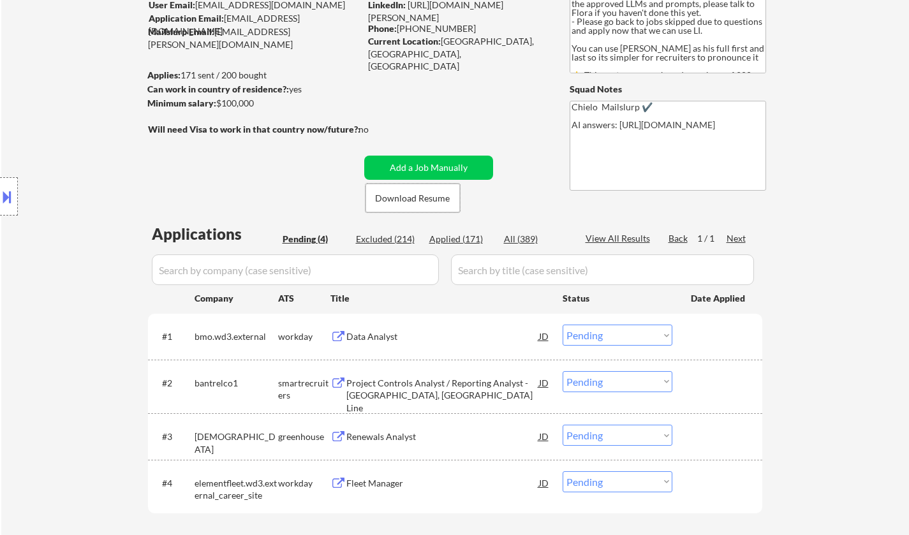
scroll to position [191, 0]
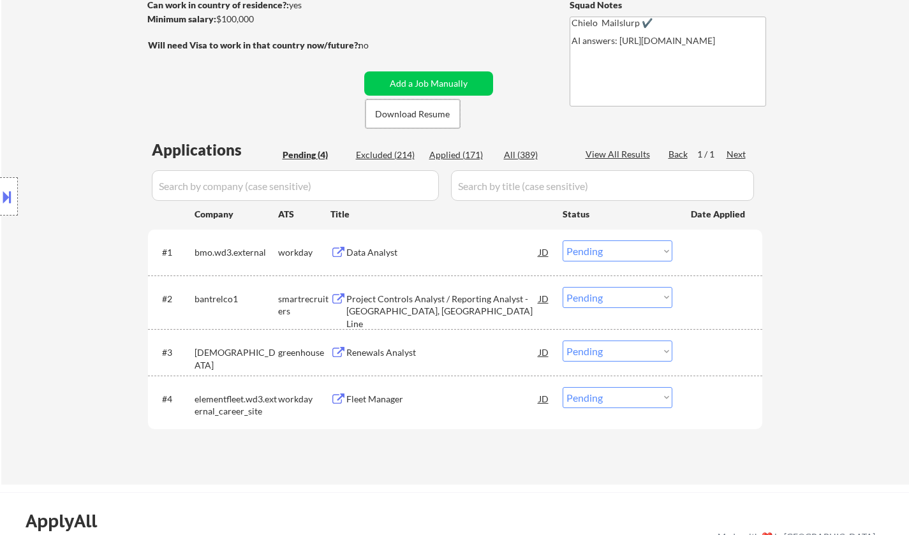
click at [390, 351] on div "Renewals Analyst" at bounding box center [442, 352] width 193 height 13
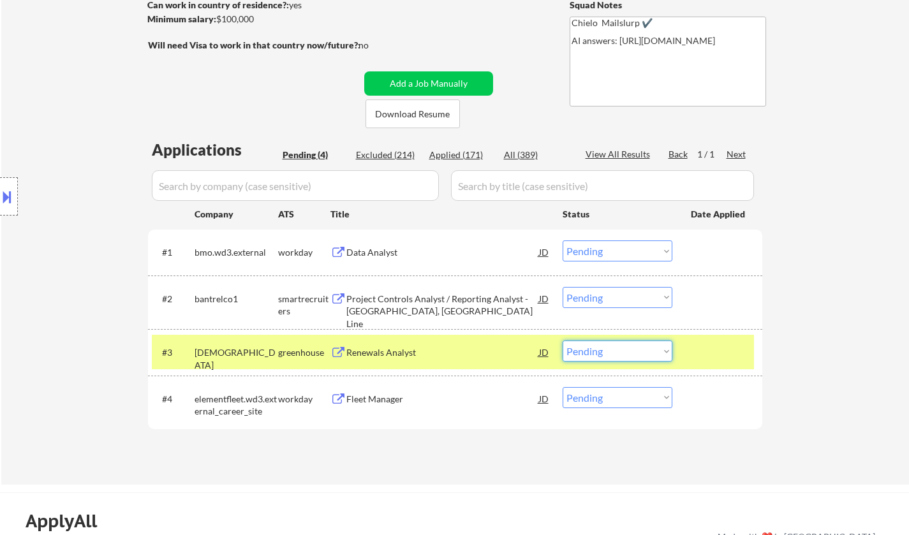
drag, startPoint x: 615, startPoint y: 353, endPoint x: 617, endPoint y: 359, distance: 6.7
click at [615, 353] on select "Choose an option... Pending Applied Excluded (Questions) Excluded (Expired) Exc…" at bounding box center [618, 351] width 110 height 21
click at [563, 341] on select "Choose an option... Pending Applied Excluded (Questions) Excluded (Expired) Exc…" at bounding box center [618, 351] width 110 height 21
select select ""pending""
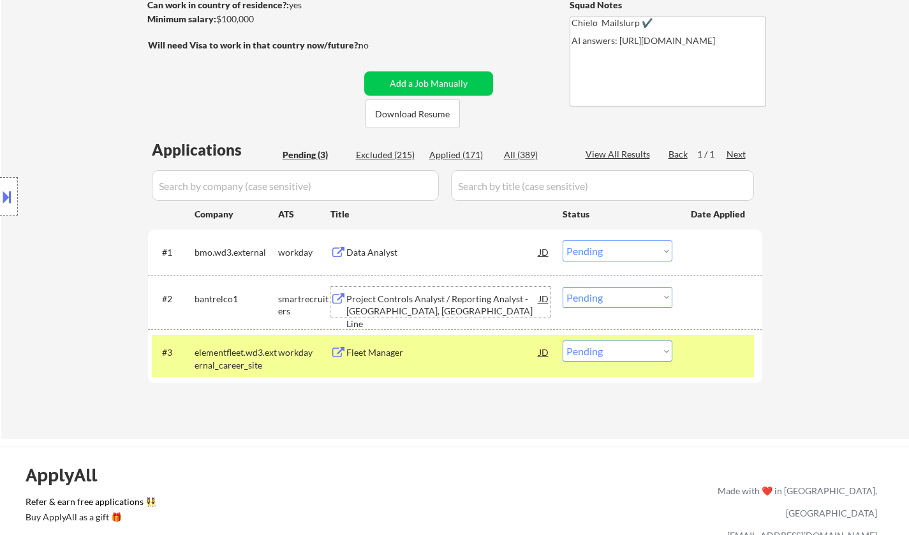
click at [377, 296] on div "Project Controls Analyst / Reporting Analyst - Metrolinx, Ontario Line" at bounding box center [442, 312] width 193 height 38
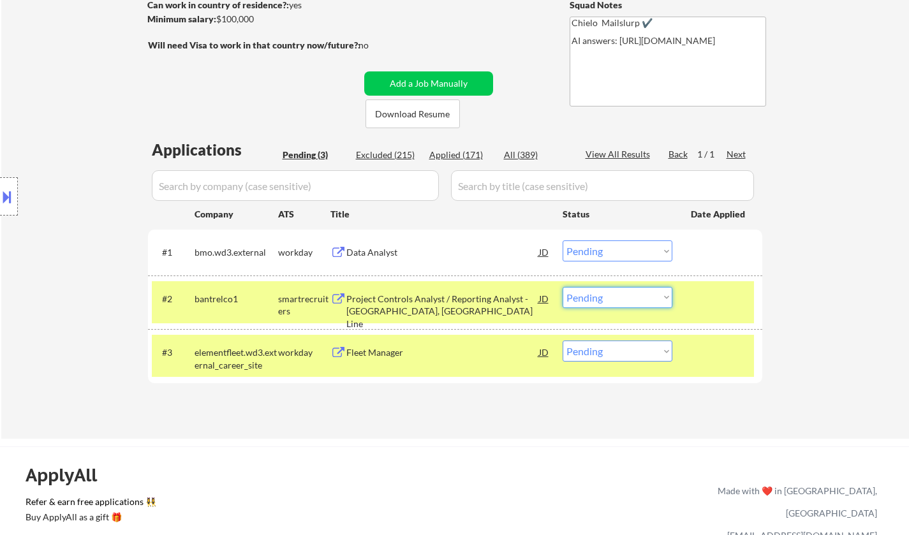
click at [617, 299] on select "Choose an option... Pending Applied Excluded (Questions) Excluded (Expired) Exc…" at bounding box center [618, 297] width 110 height 21
click at [563, 287] on select "Choose an option... Pending Applied Excluded (Questions) Excluded (Expired) Exc…" at bounding box center [618, 297] width 110 height 21
select select ""pending""
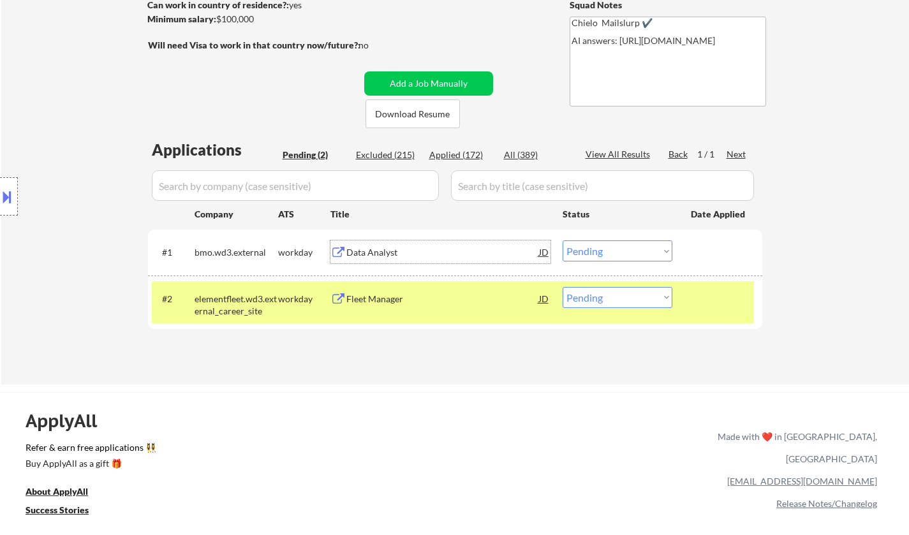
click at [378, 254] on div "Data Analyst" at bounding box center [442, 252] width 193 height 13
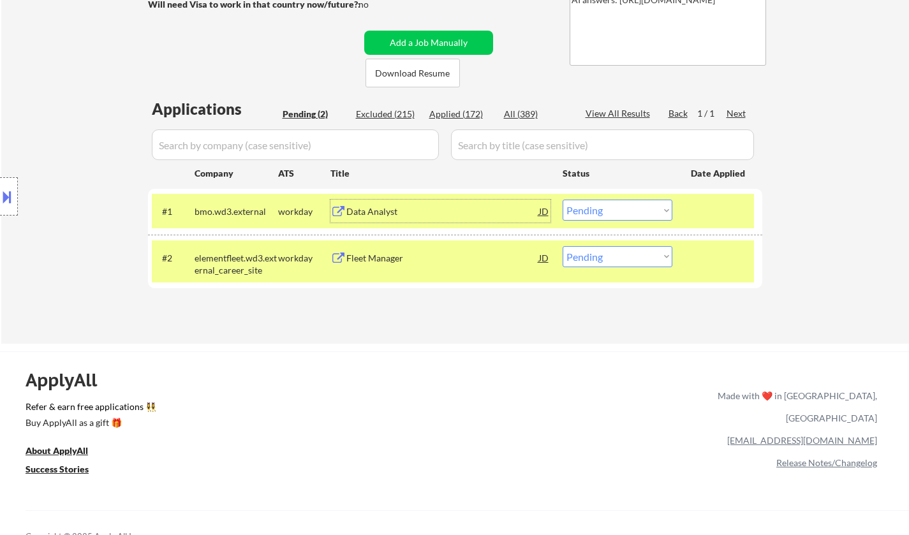
scroll to position [255, 0]
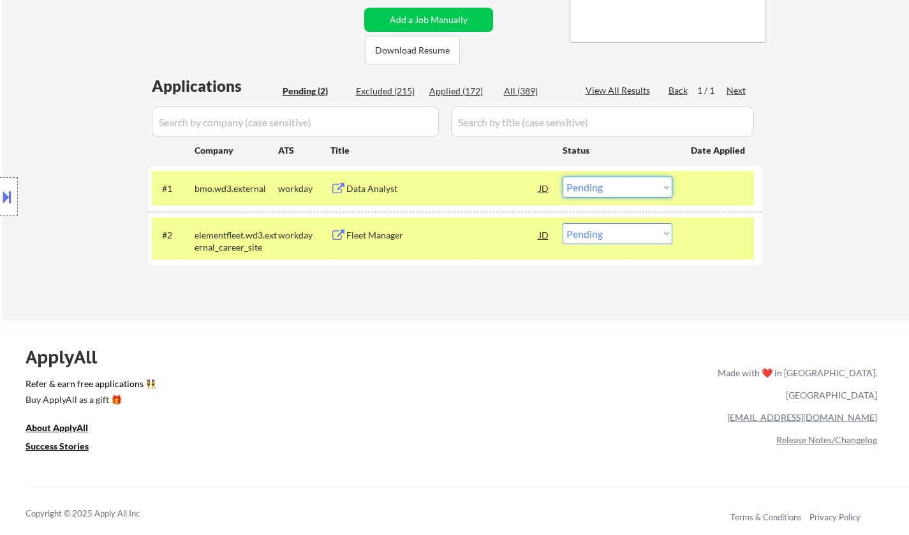
drag, startPoint x: 605, startPoint y: 189, endPoint x: 607, endPoint y: 197, distance: 8.5
click at [605, 189] on select "Choose an option... Pending Applied Excluded (Questions) Excluded (Expired) Exc…" at bounding box center [618, 187] width 110 height 21
click at [563, 177] on select "Choose an option... Pending Applied Excluded (Questions) Excluded (Expired) Exc…" at bounding box center [618, 187] width 110 height 21
select select ""pending""
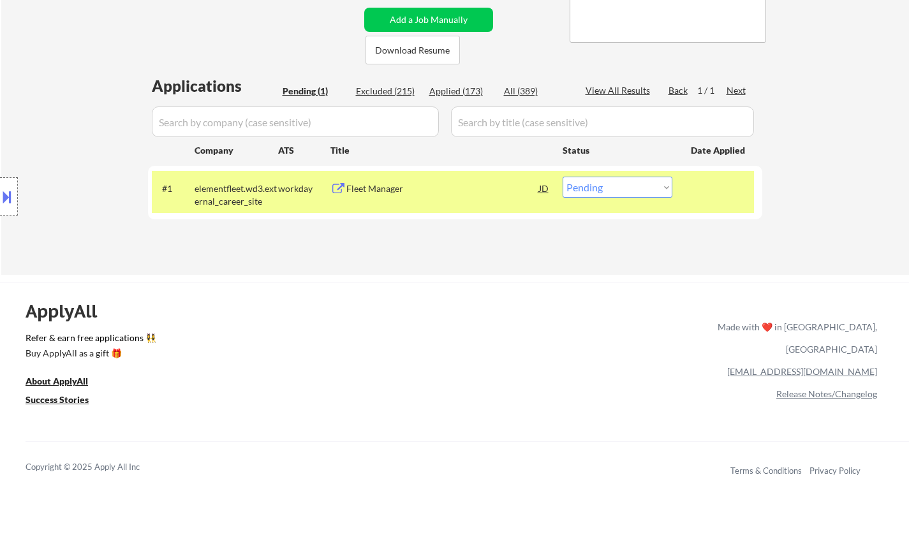
click at [360, 186] on div "Fleet Manager" at bounding box center [442, 188] width 193 height 13
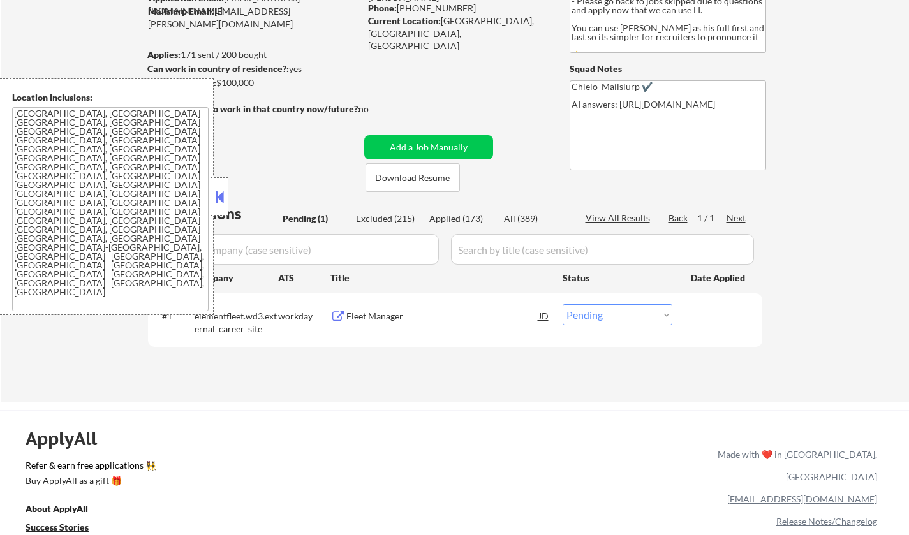
click at [219, 192] on button at bounding box center [219, 197] width 14 height 19
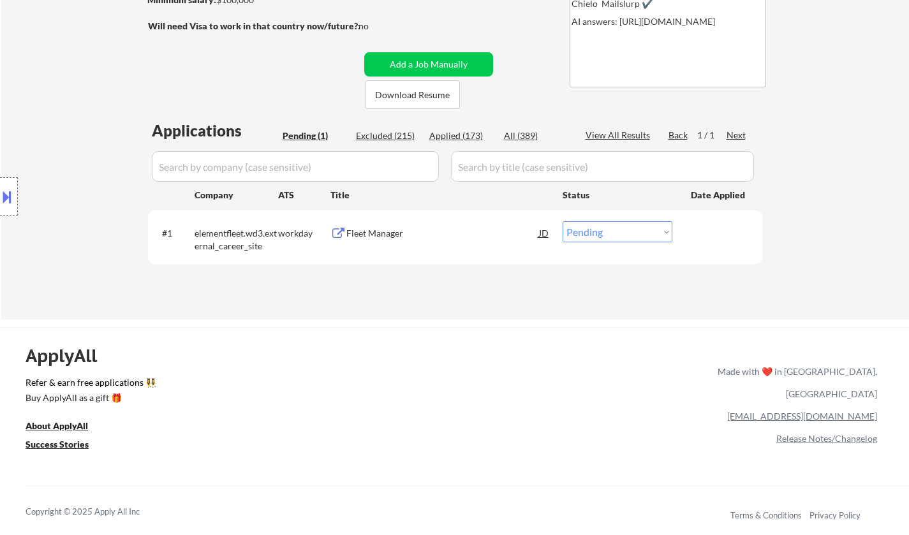
scroll to position [255, 0]
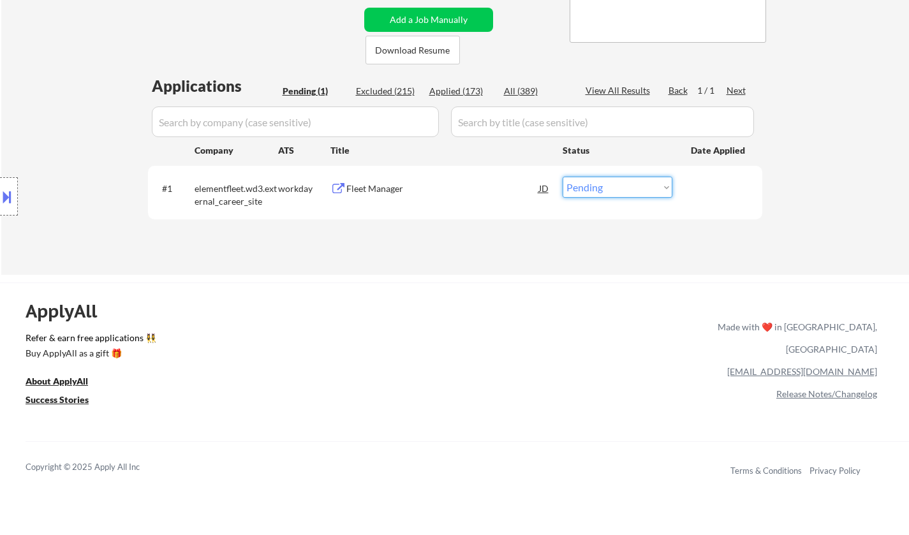
click at [621, 183] on select "Choose an option... Pending Applied Excluded (Questions) Excluded (Expired) Exc…" at bounding box center [618, 187] width 110 height 21
select select ""applied""
click at [563, 177] on select "Choose an option... Pending Applied Excluded (Questions) Excluded (Expired) Exc…" at bounding box center [618, 187] width 110 height 21
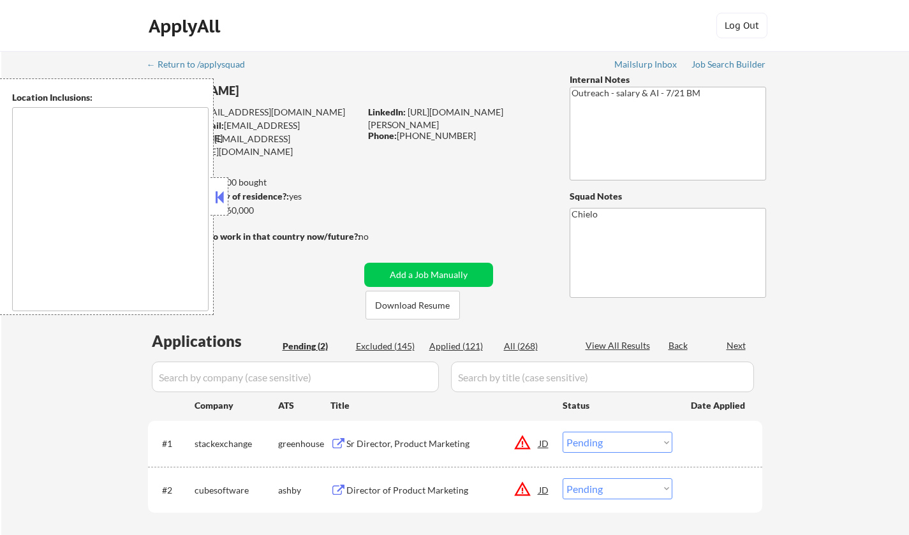
select select ""pending""
type textarea "remote"
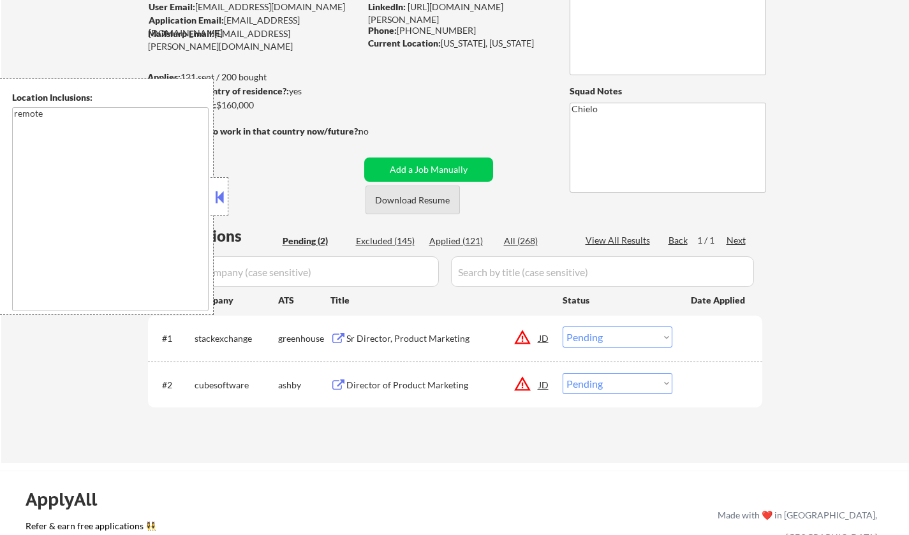
scroll to position [191, 0]
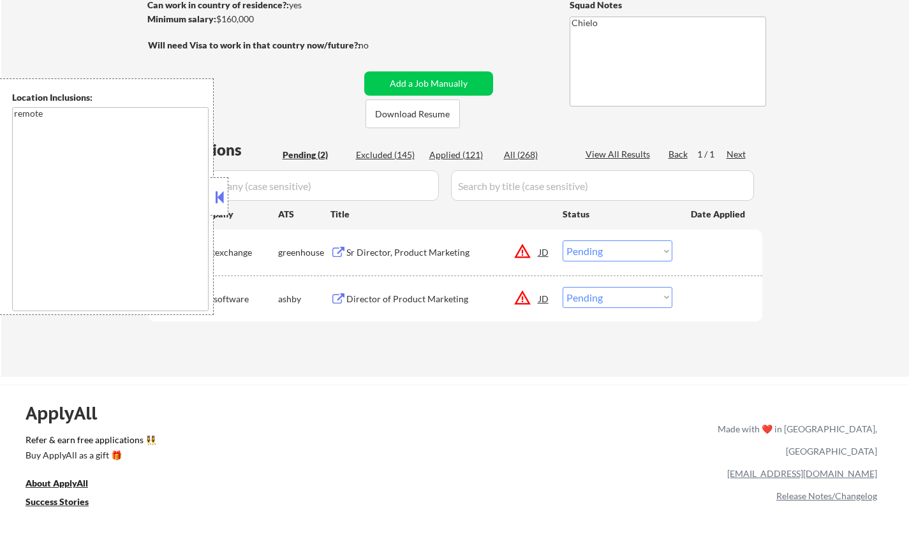
click at [212, 195] on button at bounding box center [219, 197] width 14 height 19
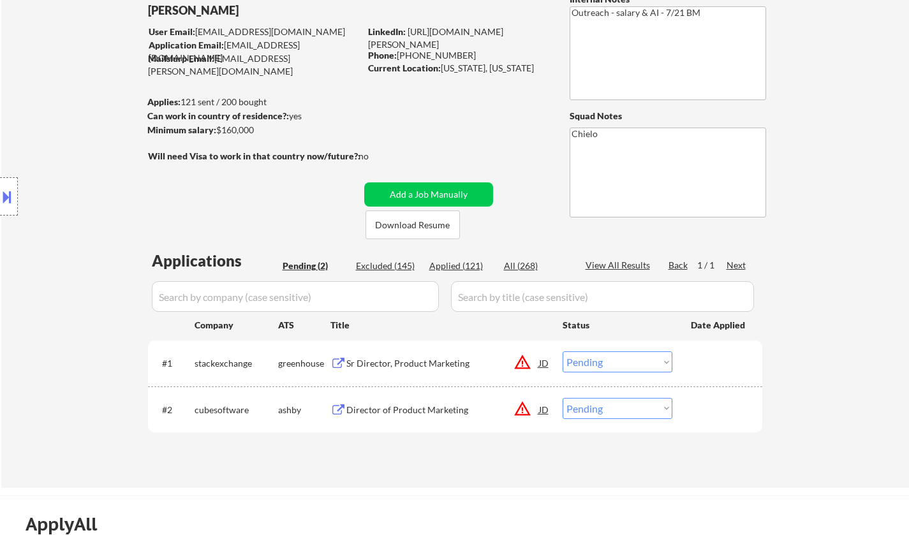
scroll to position [128, 0]
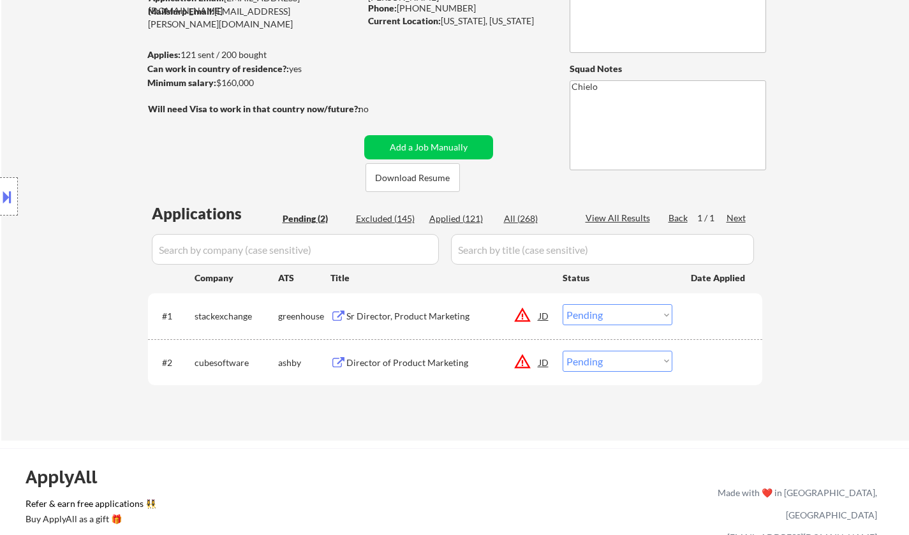
click at [543, 311] on div "JD" at bounding box center [544, 315] width 13 height 23
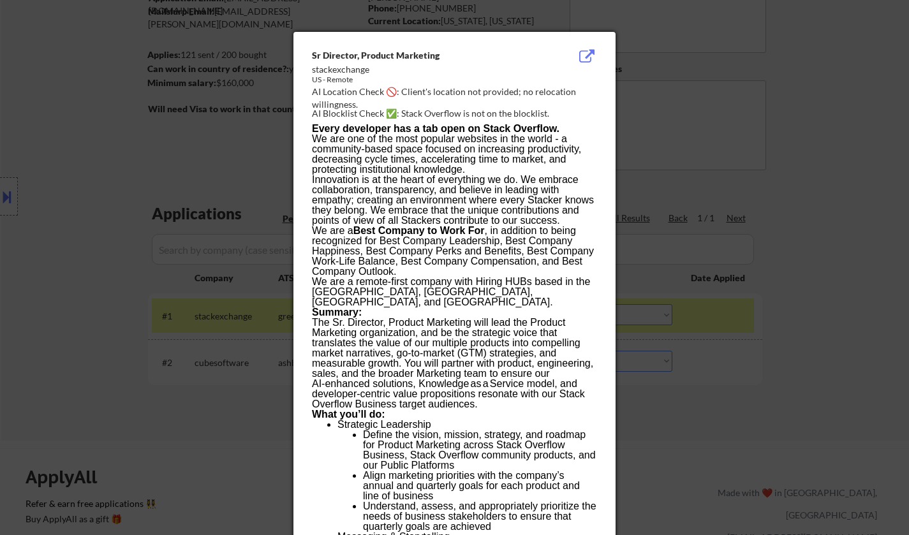
drag, startPoint x: 833, startPoint y: 240, endPoint x: 820, endPoint y: 247, distance: 14.0
click at [832, 240] on div at bounding box center [454, 267] width 909 height 535
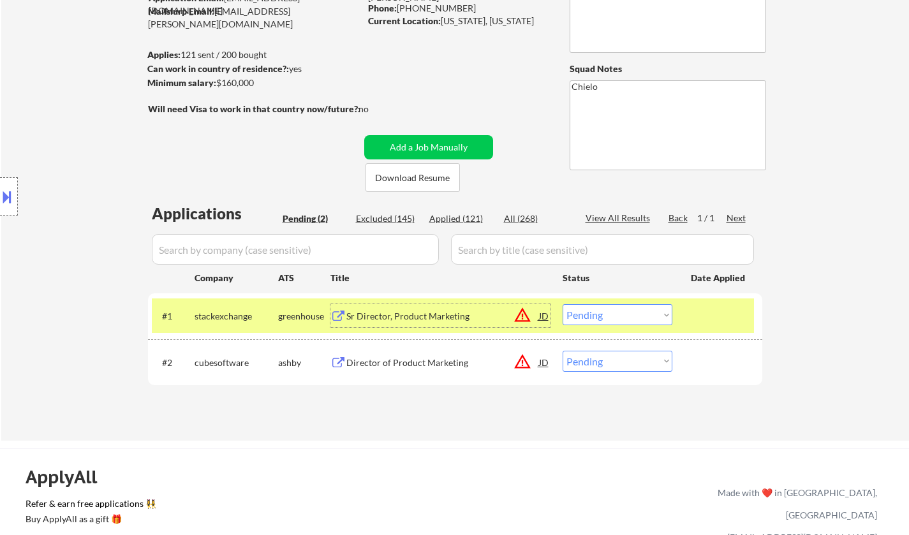
click at [398, 311] on div "Sr Director, Product Marketing" at bounding box center [442, 316] width 193 height 13
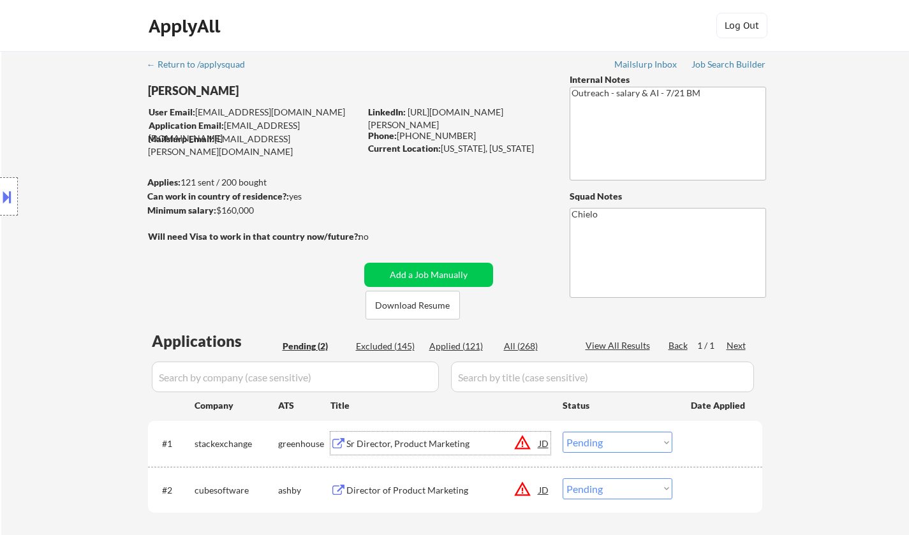
scroll to position [319, 0]
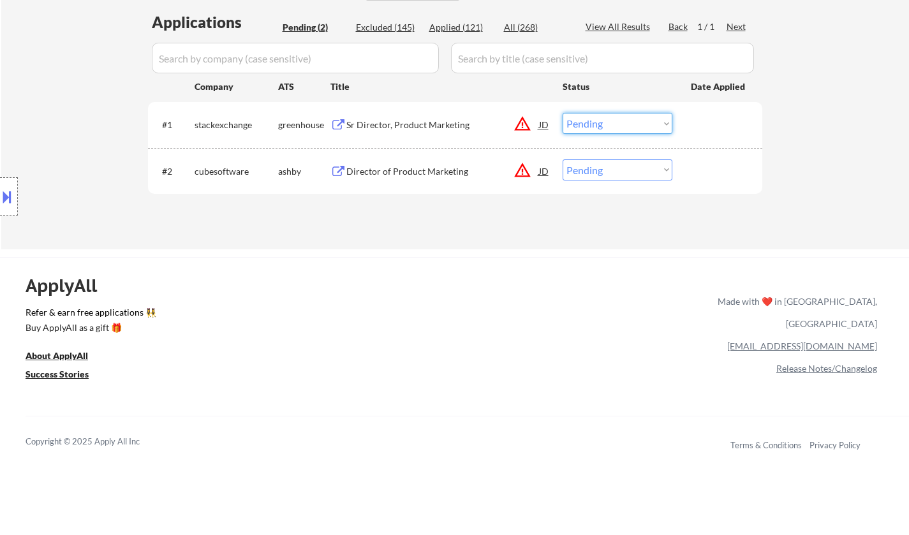
click at [608, 130] on select "Choose an option... Pending Applied Excluded (Questions) Excluded (Expired) Exc…" at bounding box center [618, 123] width 110 height 21
click at [563, 113] on select "Choose an option... Pending Applied Excluded (Questions) Excluded (Expired) Exc…" at bounding box center [618, 123] width 110 height 21
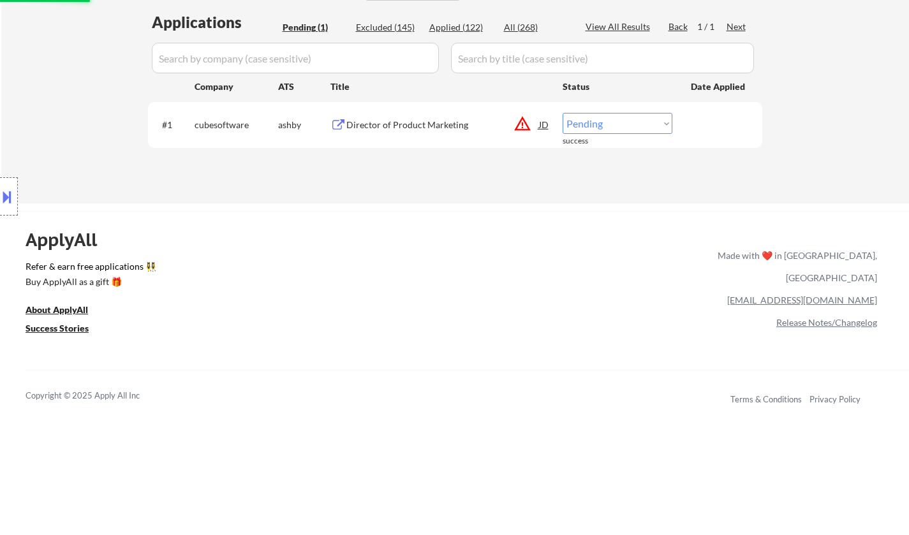
click at [387, 126] on div "Director of Product Marketing" at bounding box center [442, 125] width 193 height 13
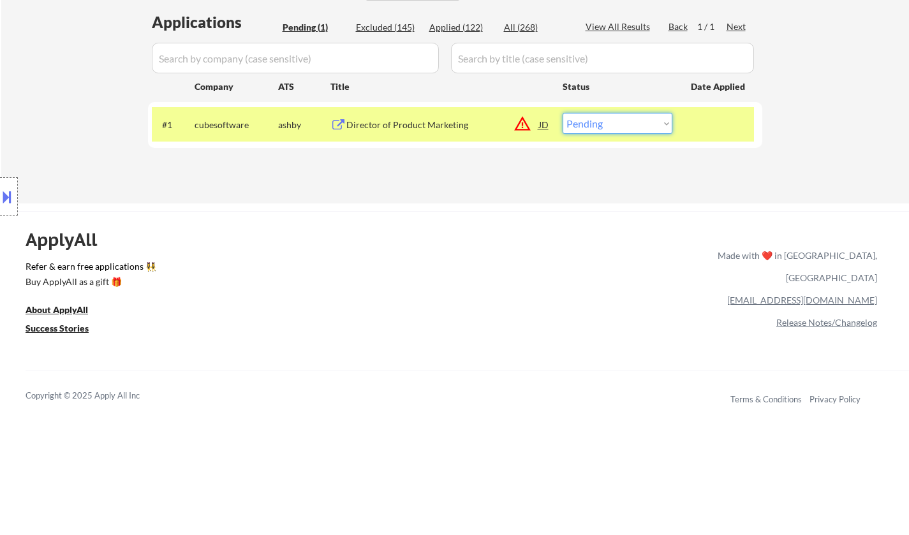
drag, startPoint x: 621, startPoint y: 121, endPoint x: 620, endPoint y: 133, distance: 12.8
click at [620, 121] on select "Choose an option... Pending Applied Excluded (Questions) Excluded (Expired) Exc…" at bounding box center [618, 123] width 110 height 21
select select ""excluded__salary_""
click at [563, 113] on select "Choose an option... Pending Applied Excluded (Questions) Excluded (Expired) Exc…" at bounding box center [618, 123] width 110 height 21
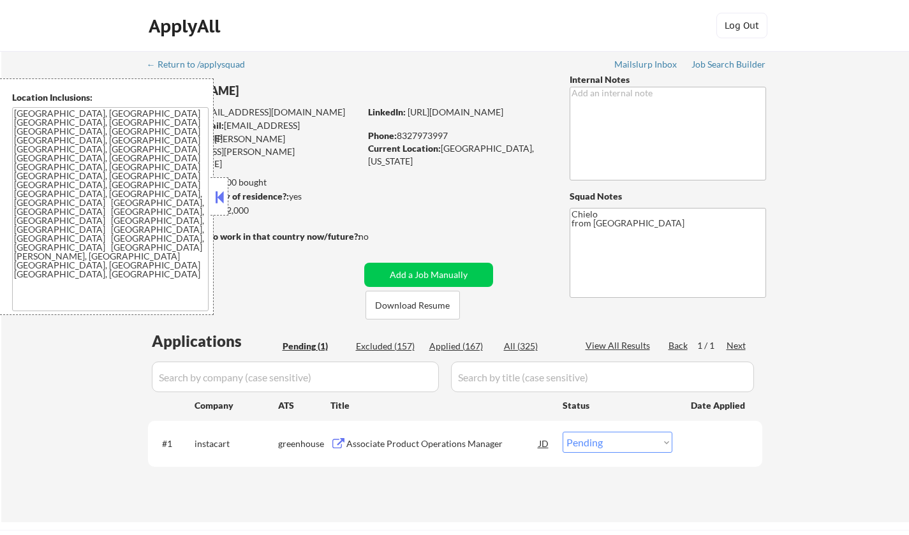
click at [223, 188] on button at bounding box center [219, 197] width 14 height 19
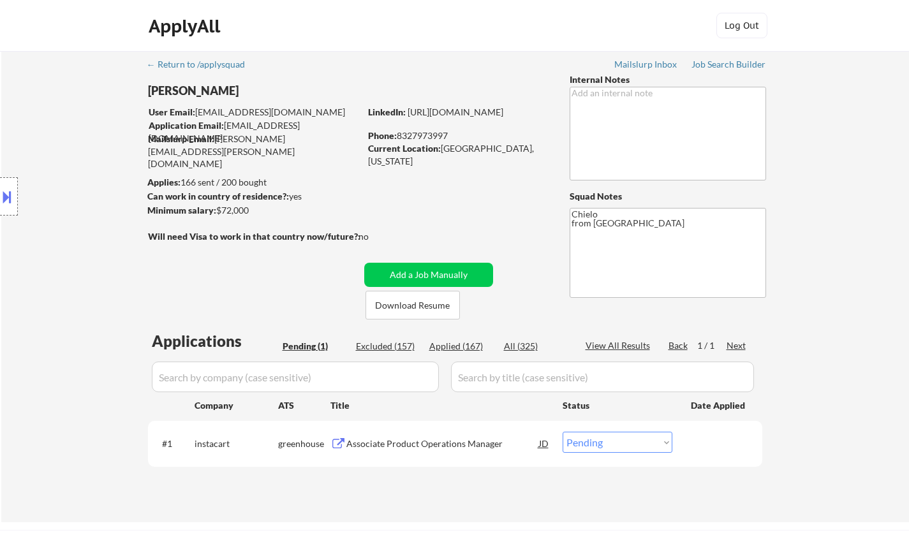
click at [418, 445] on div "Associate Product Operations Manager" at bounding box center [442, 444] width 193 height 13
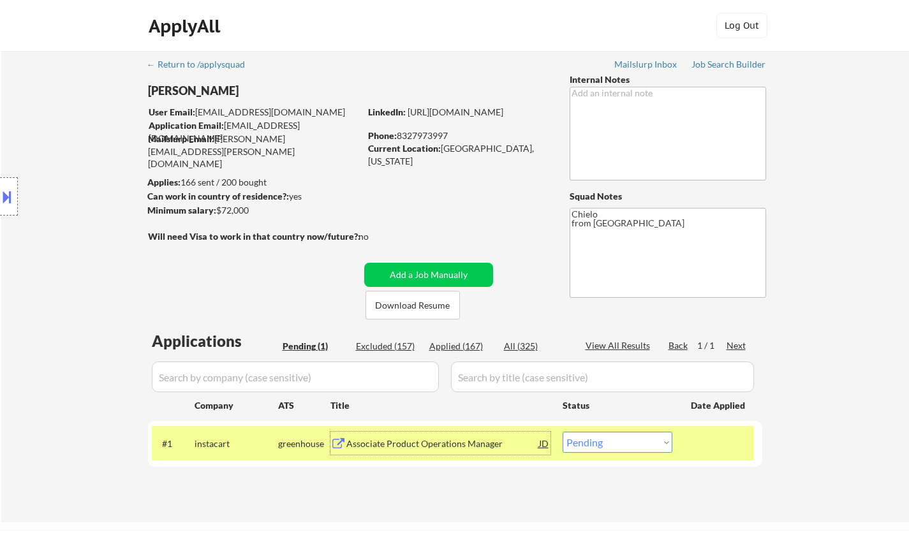
click at [634, 443] on select "Choose an option... Pending Applied Excluded (Questions) Excluded (Expired) Exc…" at bounding box center [618, 442] width 110 height 21
select select ""excluded""
click at [563, 432] on select "Choose an option... Pending Applied Excluded (Questions) Excluded (Expired) Exc…" at bounding box center [618, 442] width 110 height 21
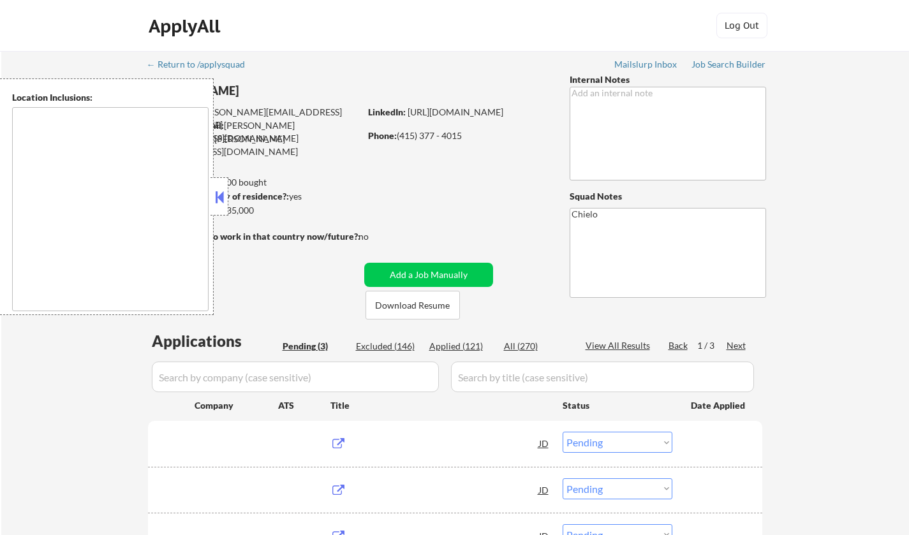
select select ""pending""
type textarea "[GEOGRAPHIC_DATA], [GEOGRAPHIC_DATA] [GEOGRAPHIC_DATA], [GEOGRAPHIC_DATA] [GEOG…"
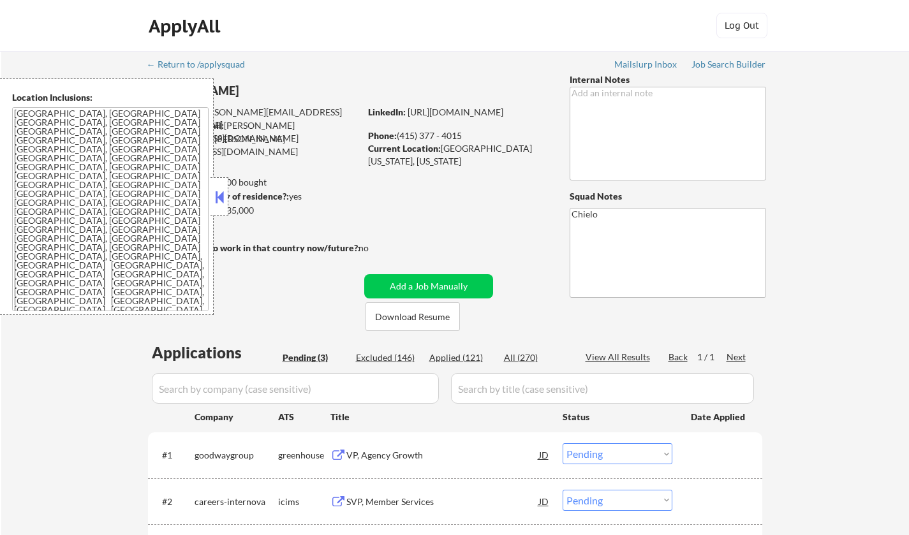
drag, startPoint x: 219, startPoint y: 194, endPoint x: 278, endPoint y: 278, distance: 102.6
click at [219, 195] on button at bounding box center [219, 197] width 14 height 19
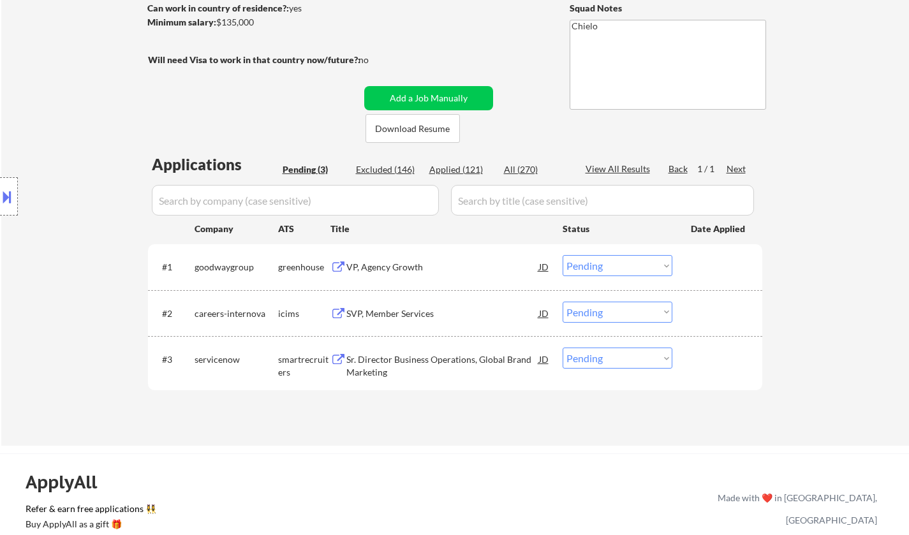
scroll to position [255, 0]
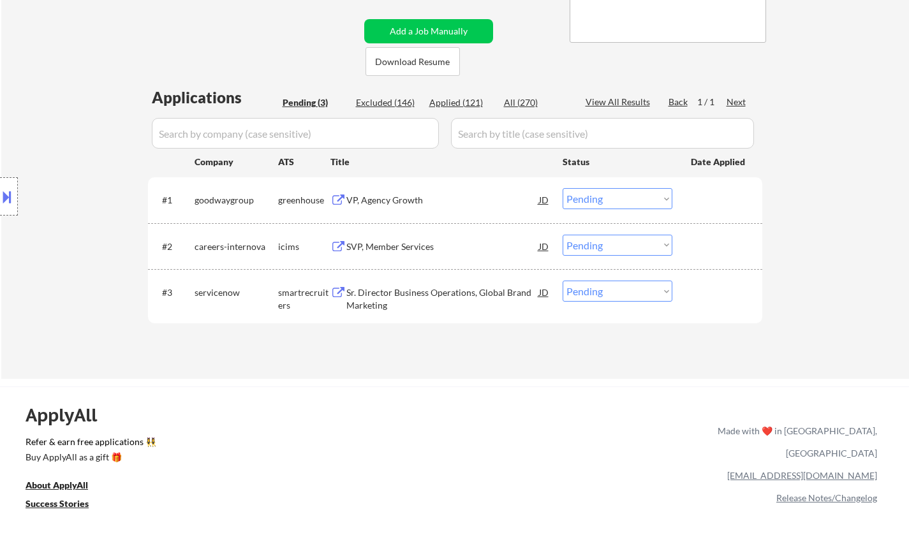
click at [385, 201] on div "VP, Agency Growth" at bounding box center [442, 200] width 193 height 13
